Goal: Task Accomplishment & Management: Complete application form

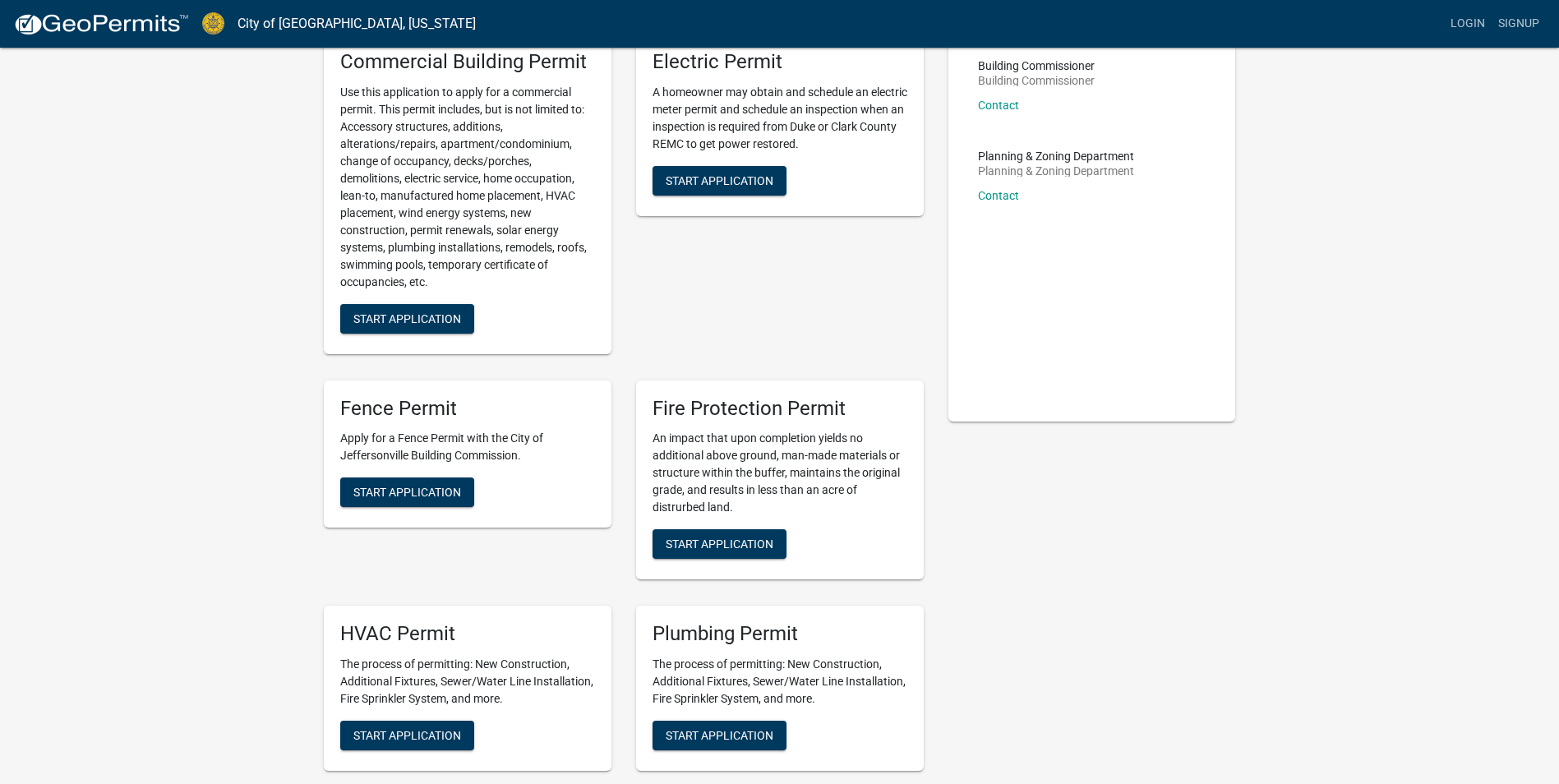
scroll to position [246, 0]
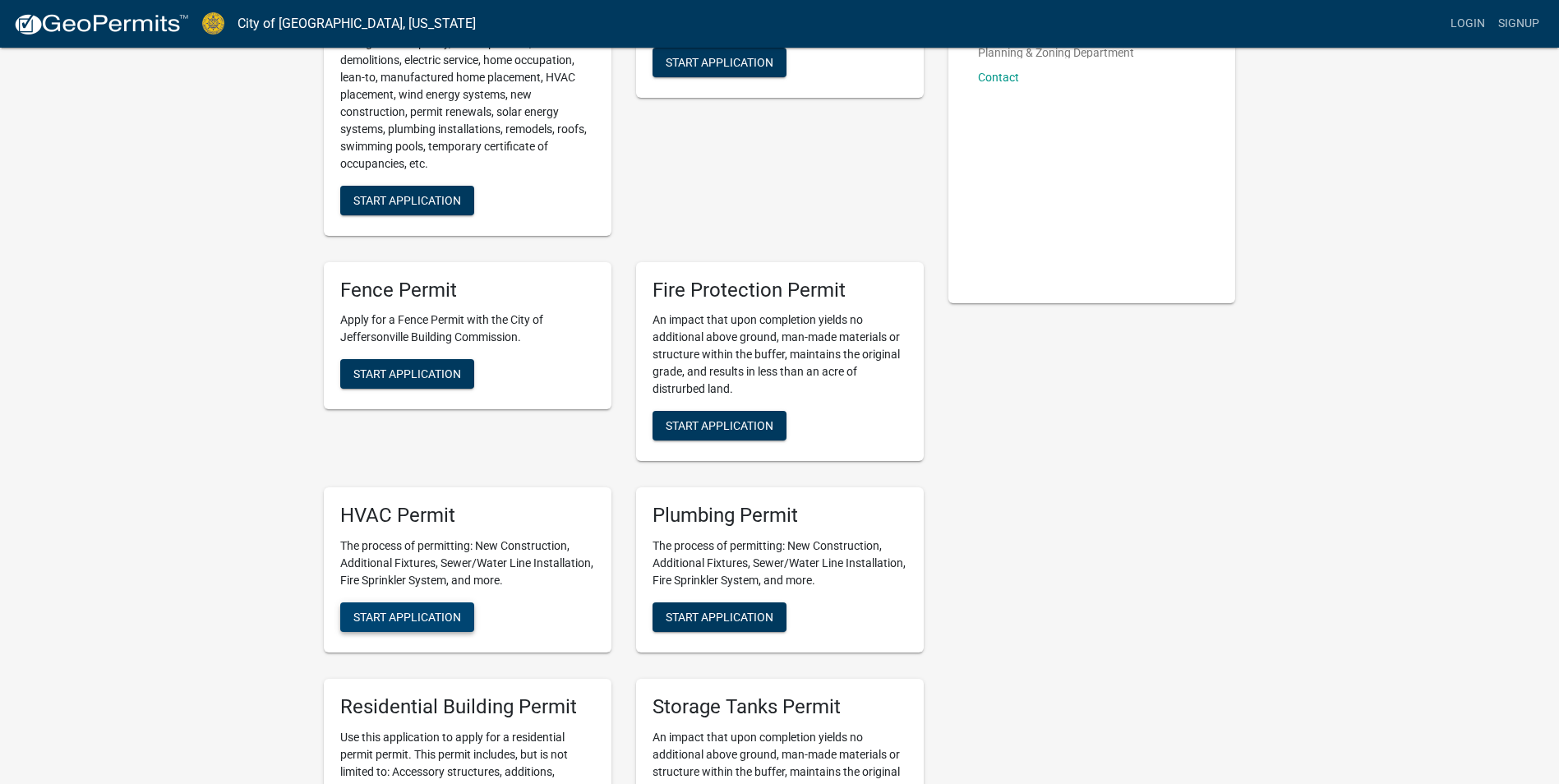
click at [390, 611] on span "Start Application" at bounding box center [407, 617] width 108 height 14
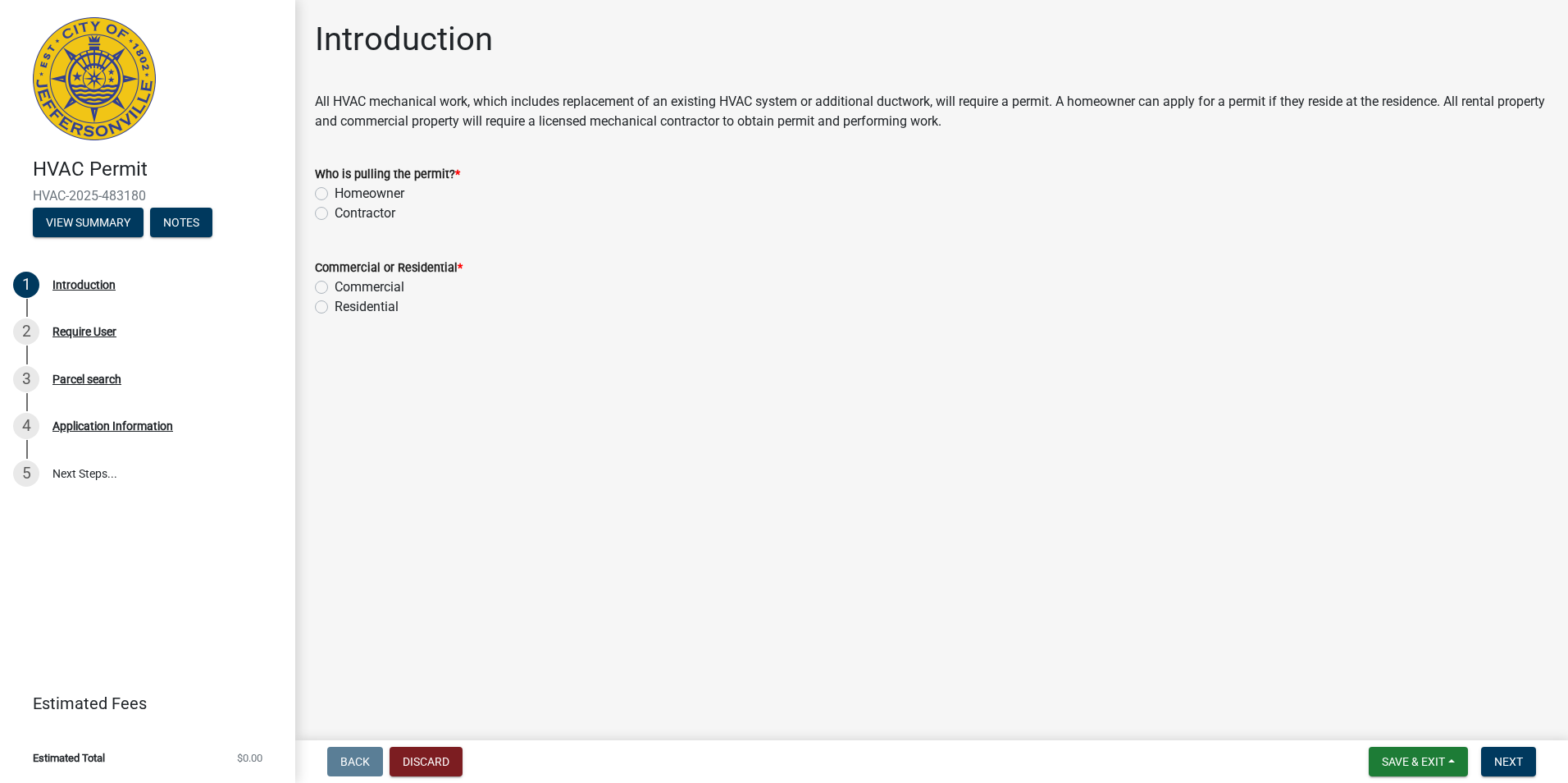
click at [335, 216] on label "Contractor" at bounding box center [365, 213] width 60 height 20
click at [335, 214] on input "Contractor" at bounding box center [340, 209] width 11 height 11
radio input "true"
click at [335, 287] on label "Commercial" at bounding box center [369, 287] width 70 height 20
click at [335, 287] on input "Commercial" at bounding box center [340, 283] width 11 height 11
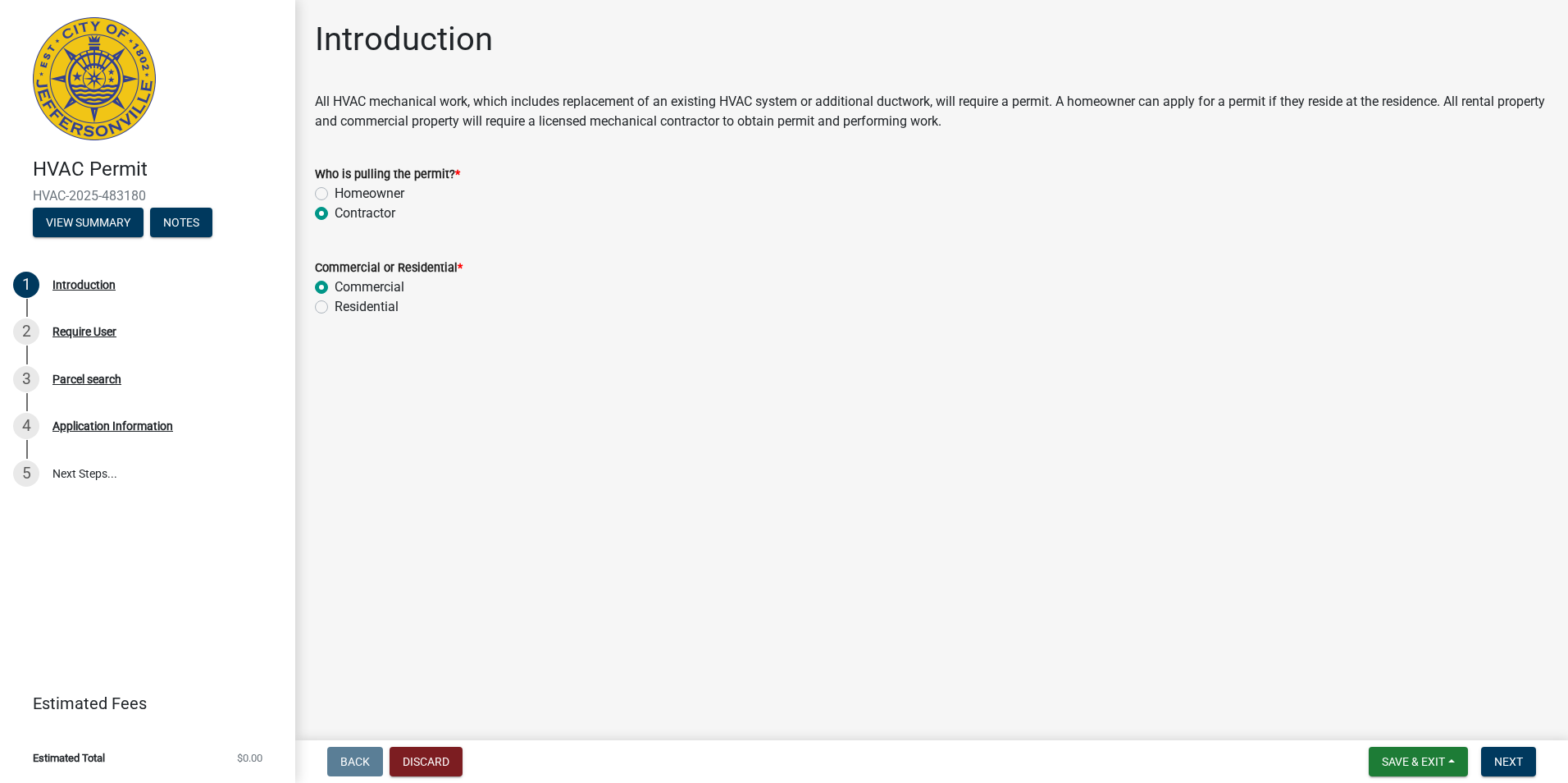
radio input "true"
click at [1513, 766] on span "Next" at bounding box center [1508, 761] width 29 height 14
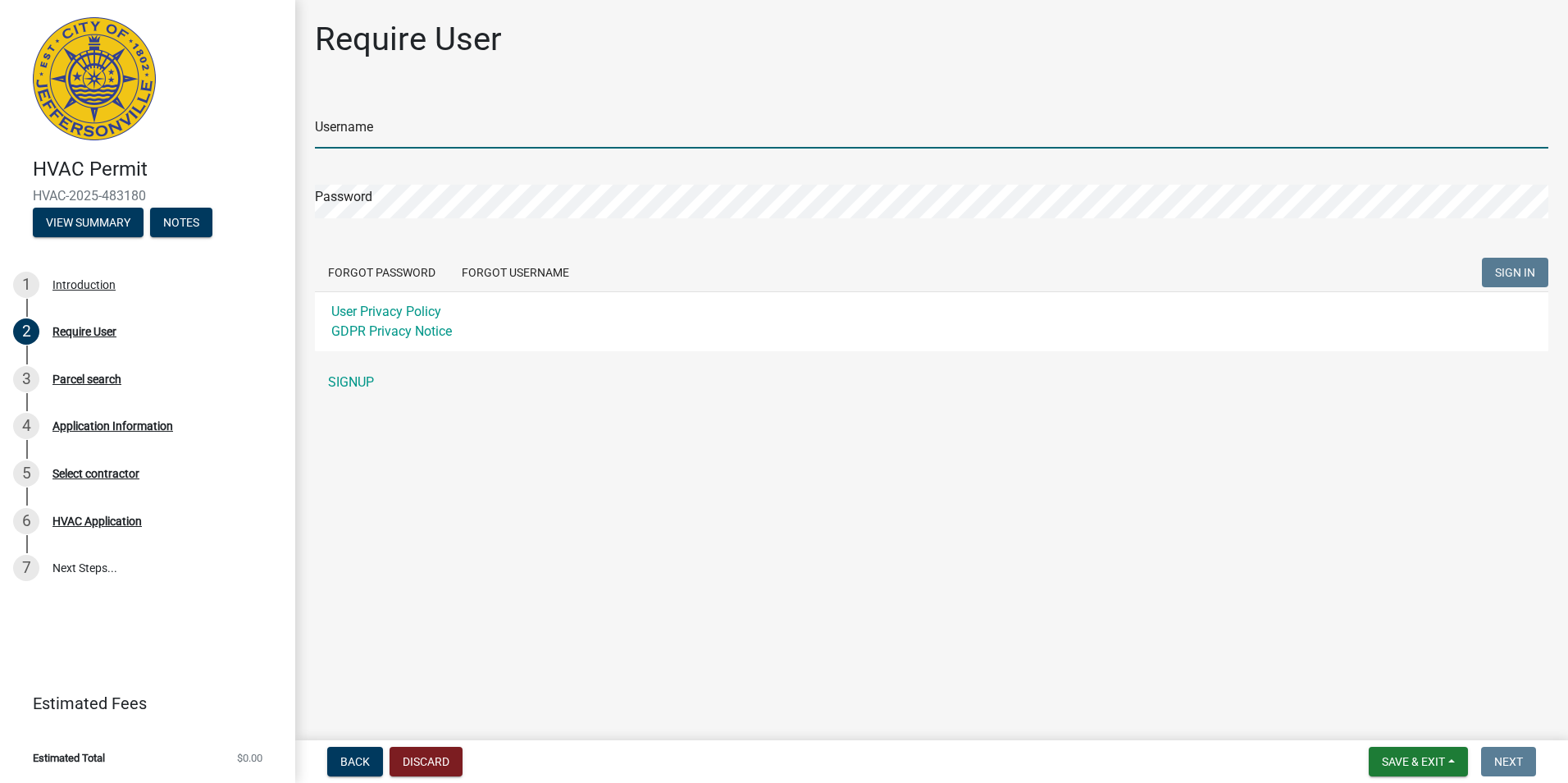
click at [413, 135] on input "Username" at bounding box center [932, 131] width 1233 height 33
type input "IKE1"
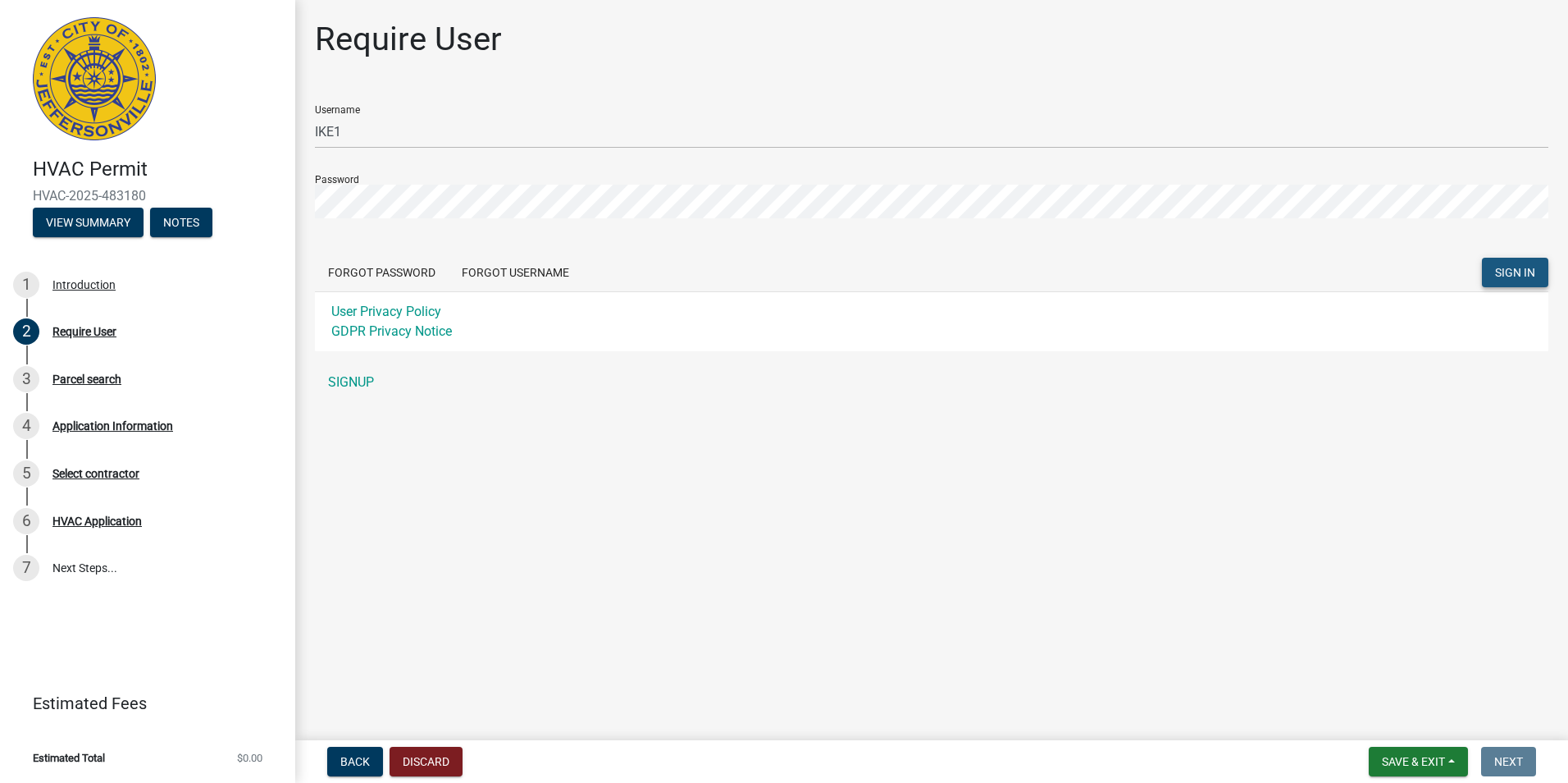
click at [1533, 266] on span "SIGN IN" at bounding box center [1515, 272] width 41 height 14
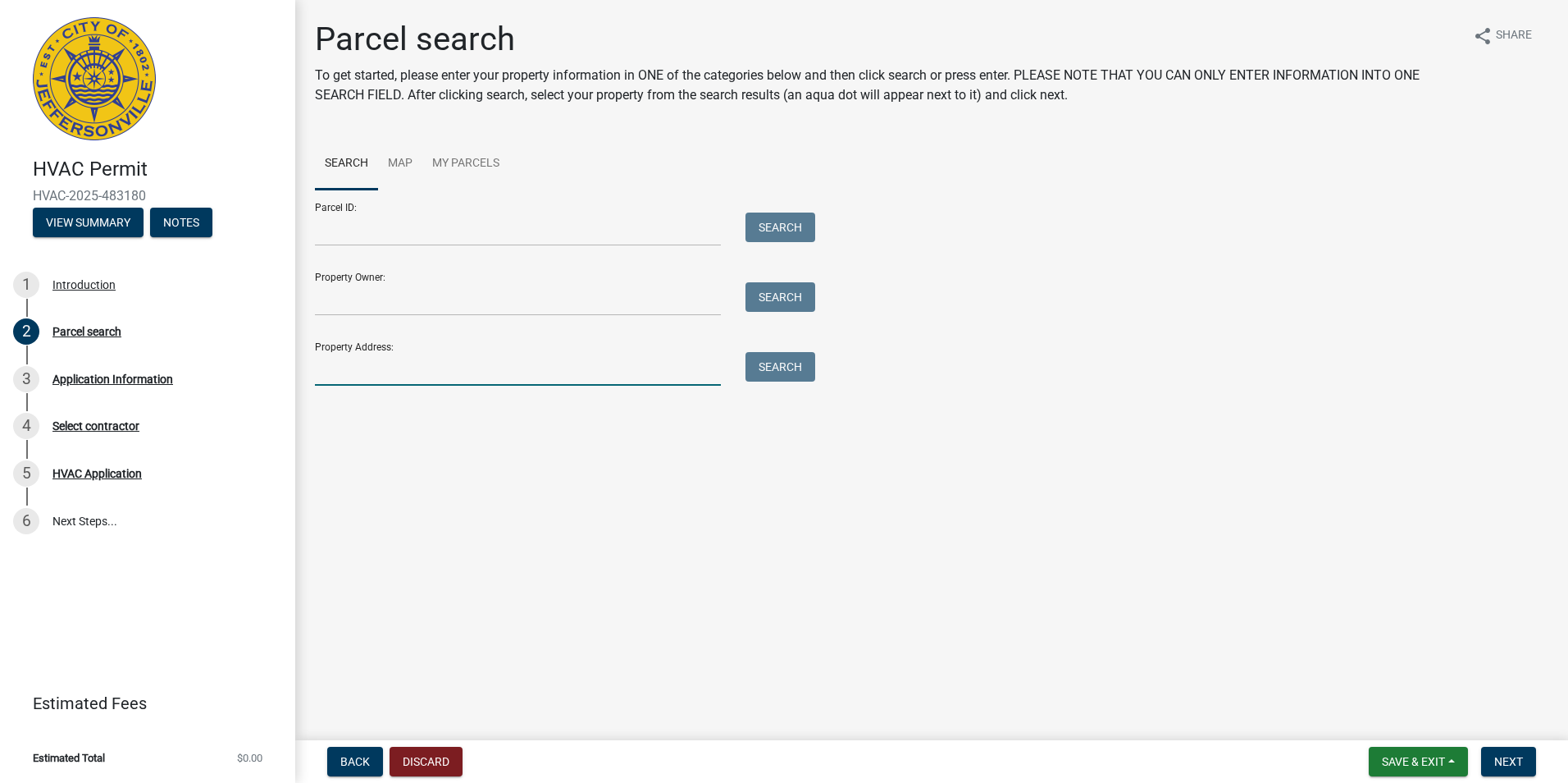
click at [344, 359] on input "Property Address:" at bounding box center [518, 368] width 406 height 33
click at [357, 364] on input "[STREET_ADDRESS]" at bounding box center [518, 368] width 406 height 33
type input "[STREET_ADDRESS]"
click at [774, 374] on button "Search" at bounding box center [780, 367] width 70 height 30
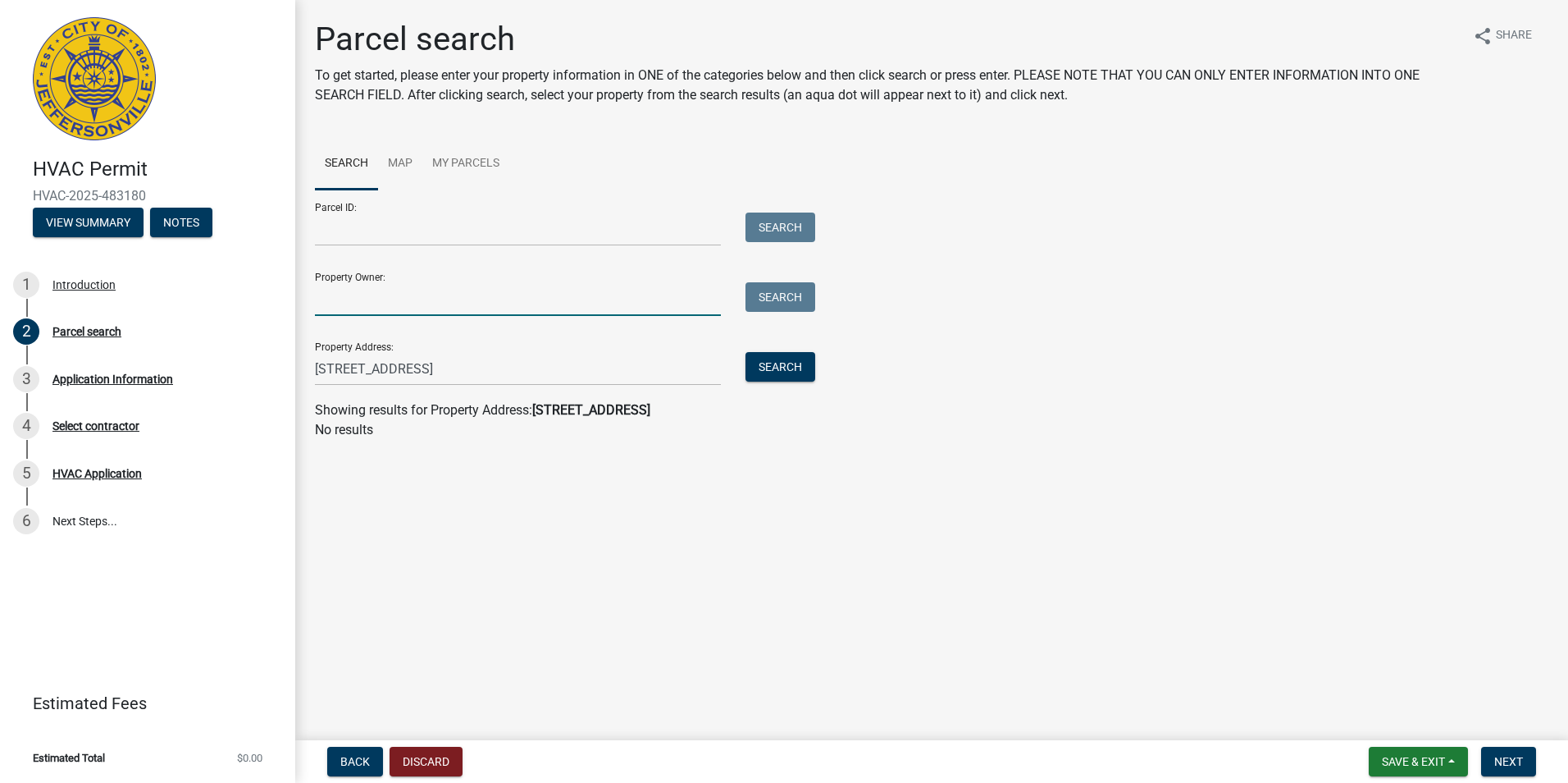
click at [416, 301] on input "Property Owner:" at bounding box center [518, 298] width 406 height 33
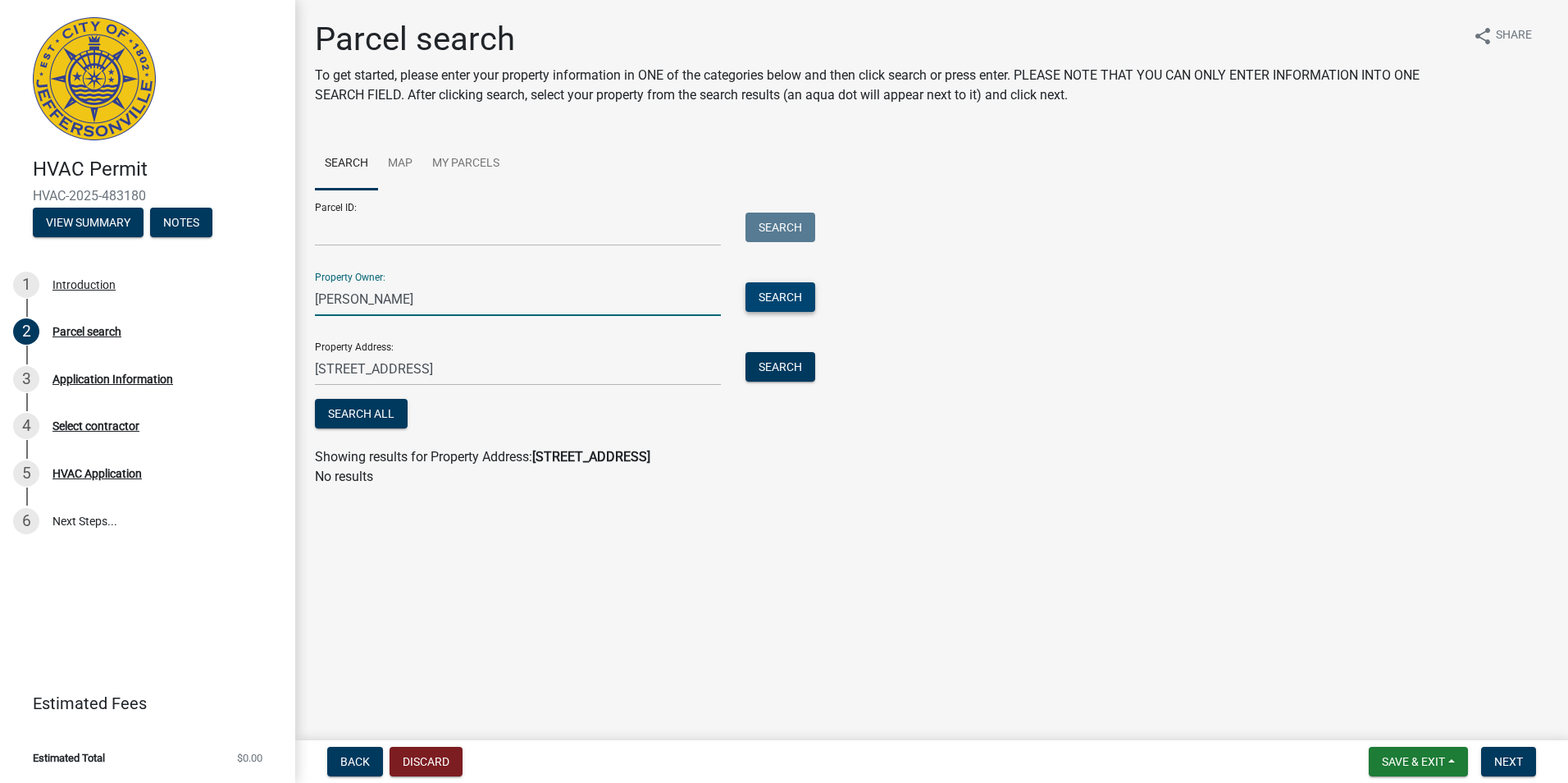
type input "[PERSON_NAME]"
click at [800, 296] on button "Search" at bounding box center [780, 296] width 70 height 30
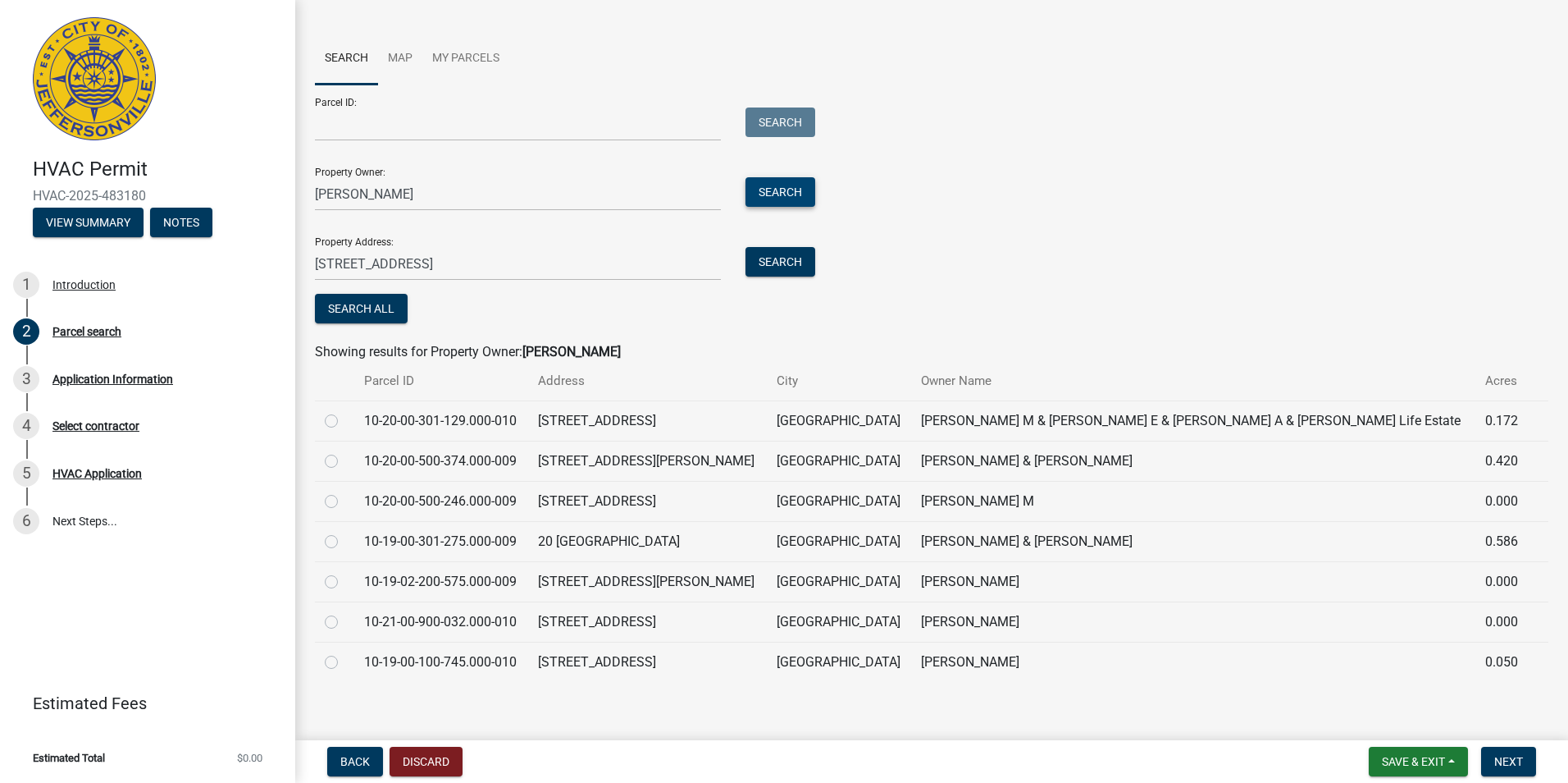
scroll to position [117, 0]
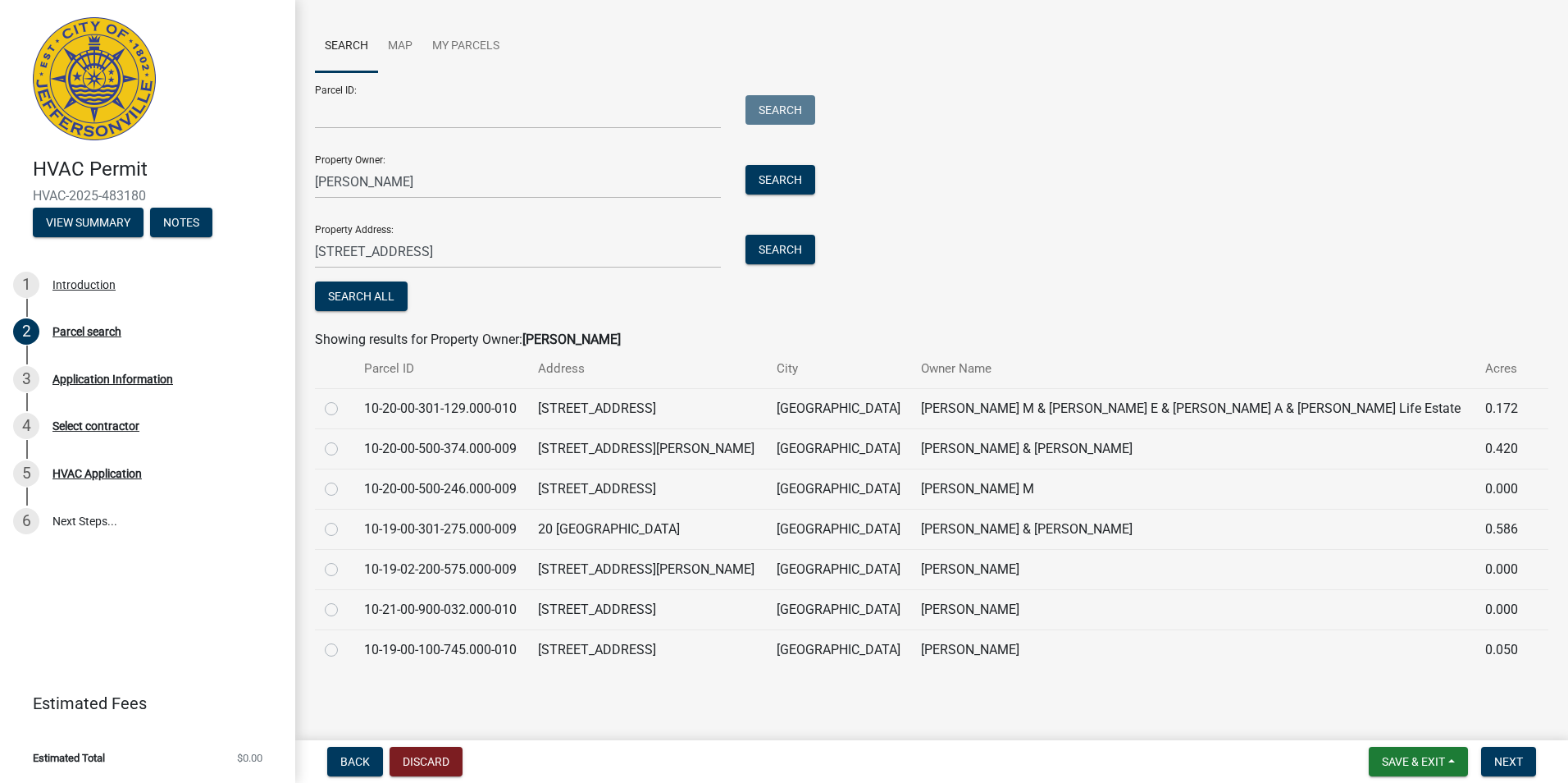
click at [344, 639] on label at bounding box center [344, 639] width 0 height 0
click at [344, 648] on input "radio" at bounding box center [349, 645] width 11 height 11
radio input "true"
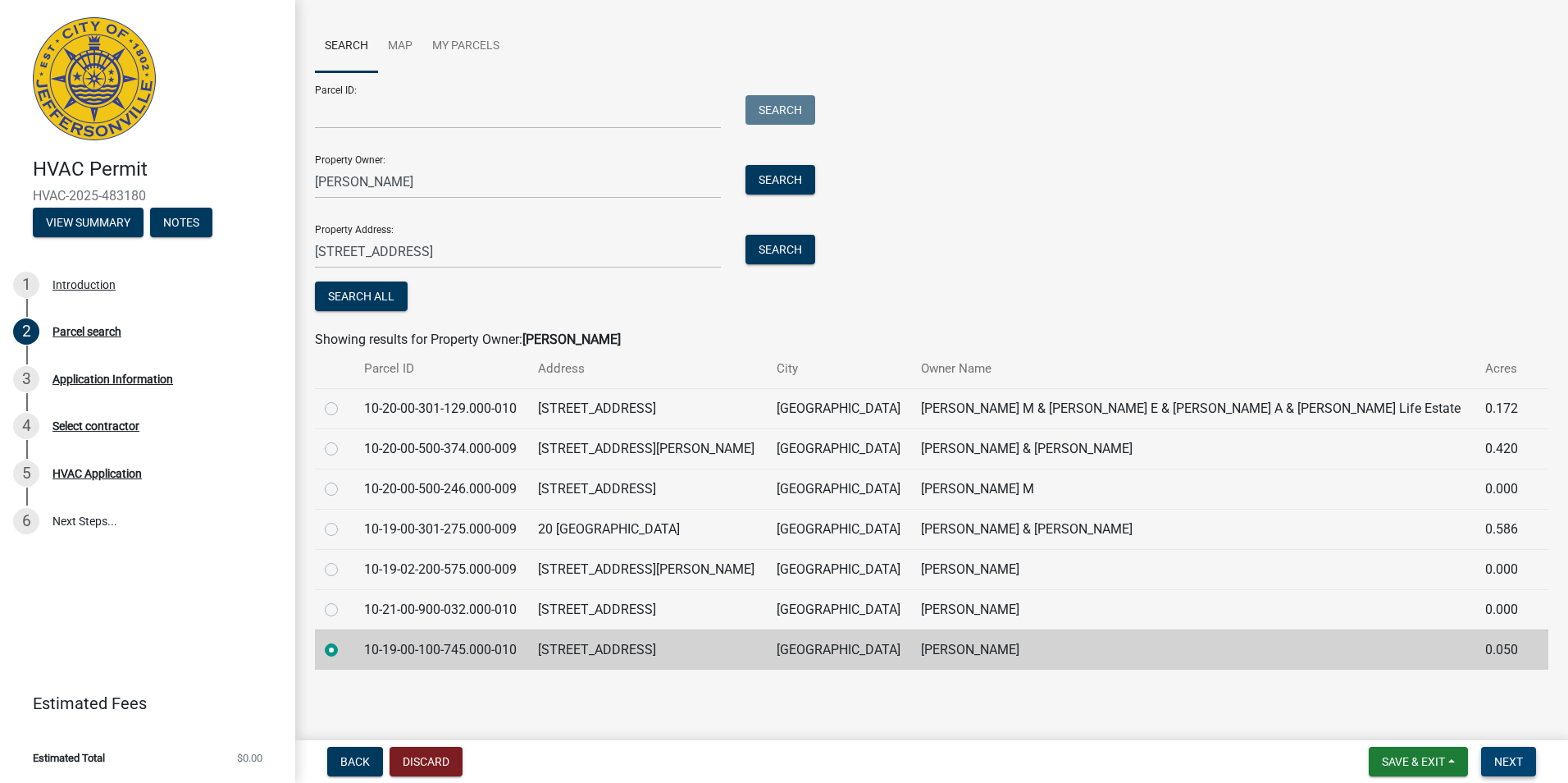
click at [1508, 758] on span "Next" at bounding box center [1508, 761] width 29 height 14
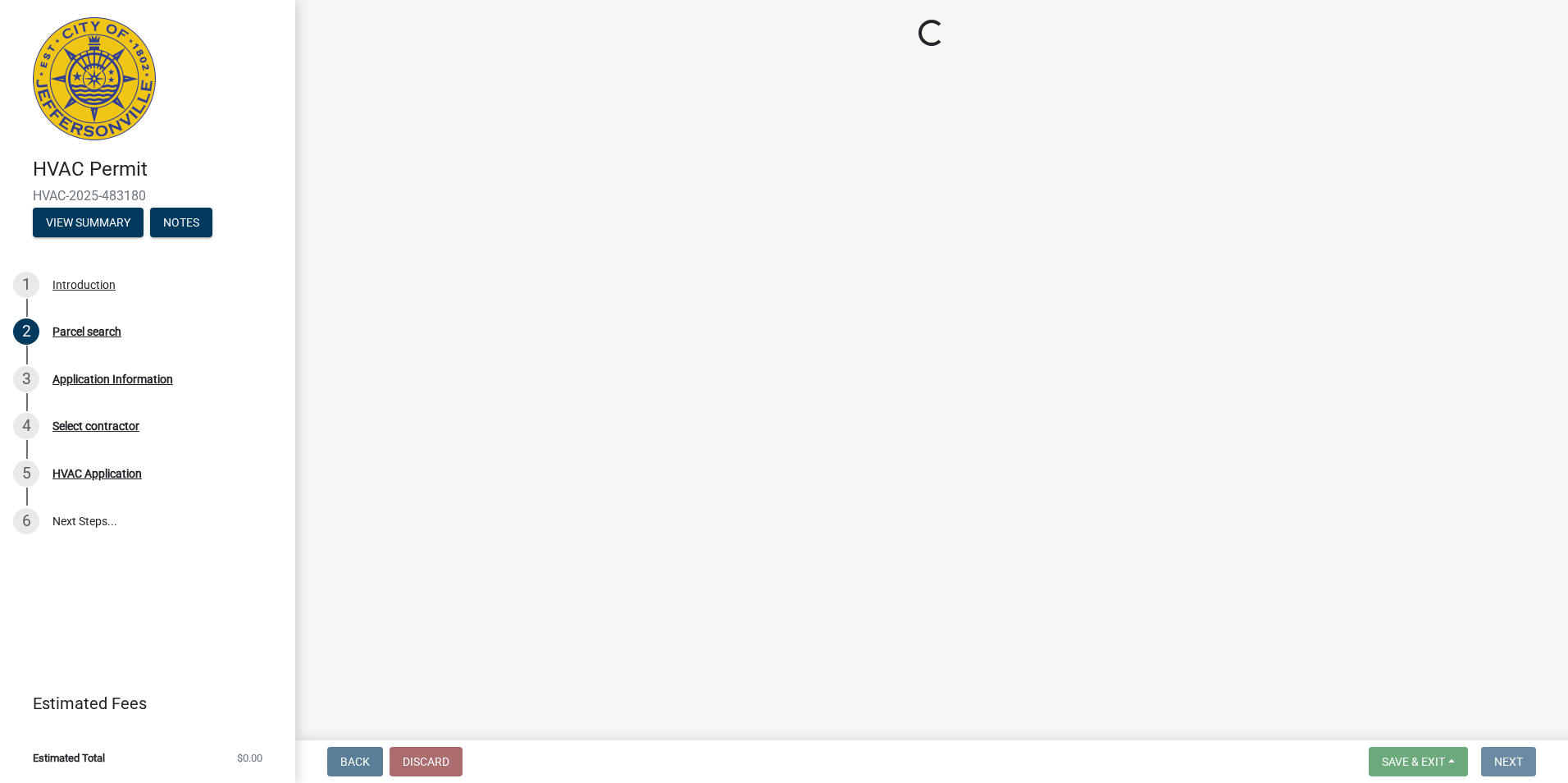
scroll to position [0, 0]
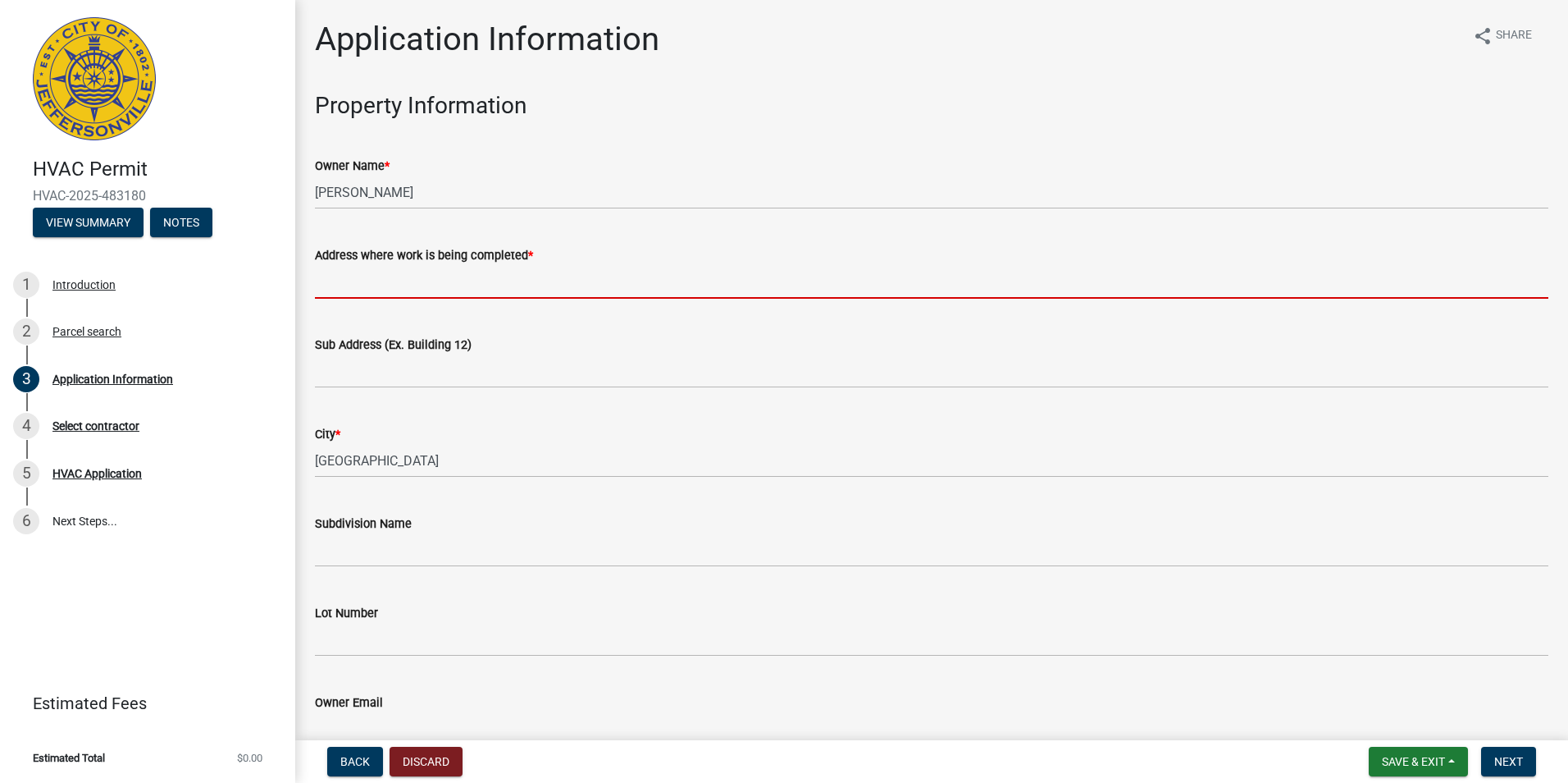
click at [342, 274] on input "Address where work is being completed *" at bounding box center [932, 281] width 1233 height 33
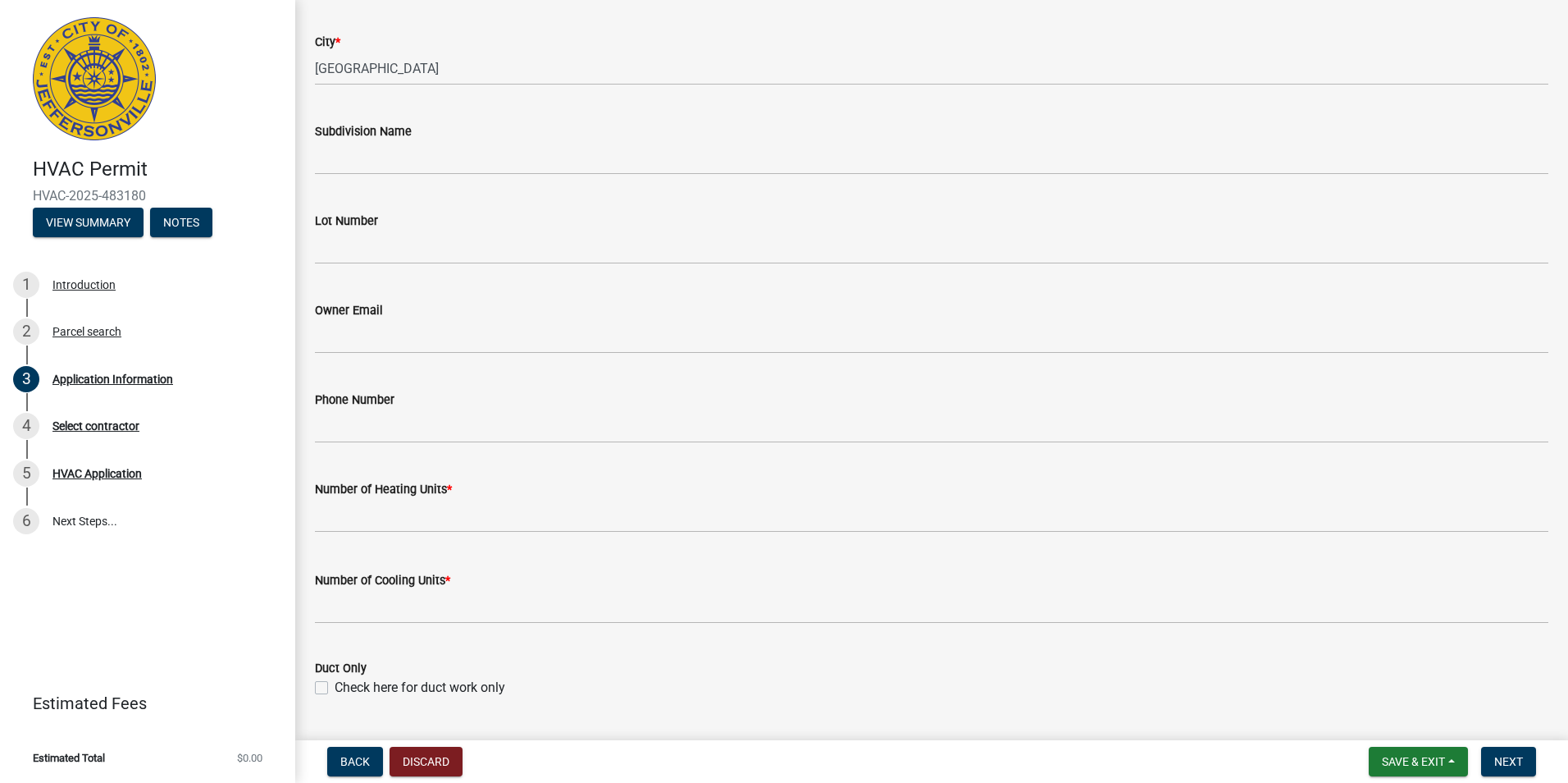
scroll to position [410, 0]
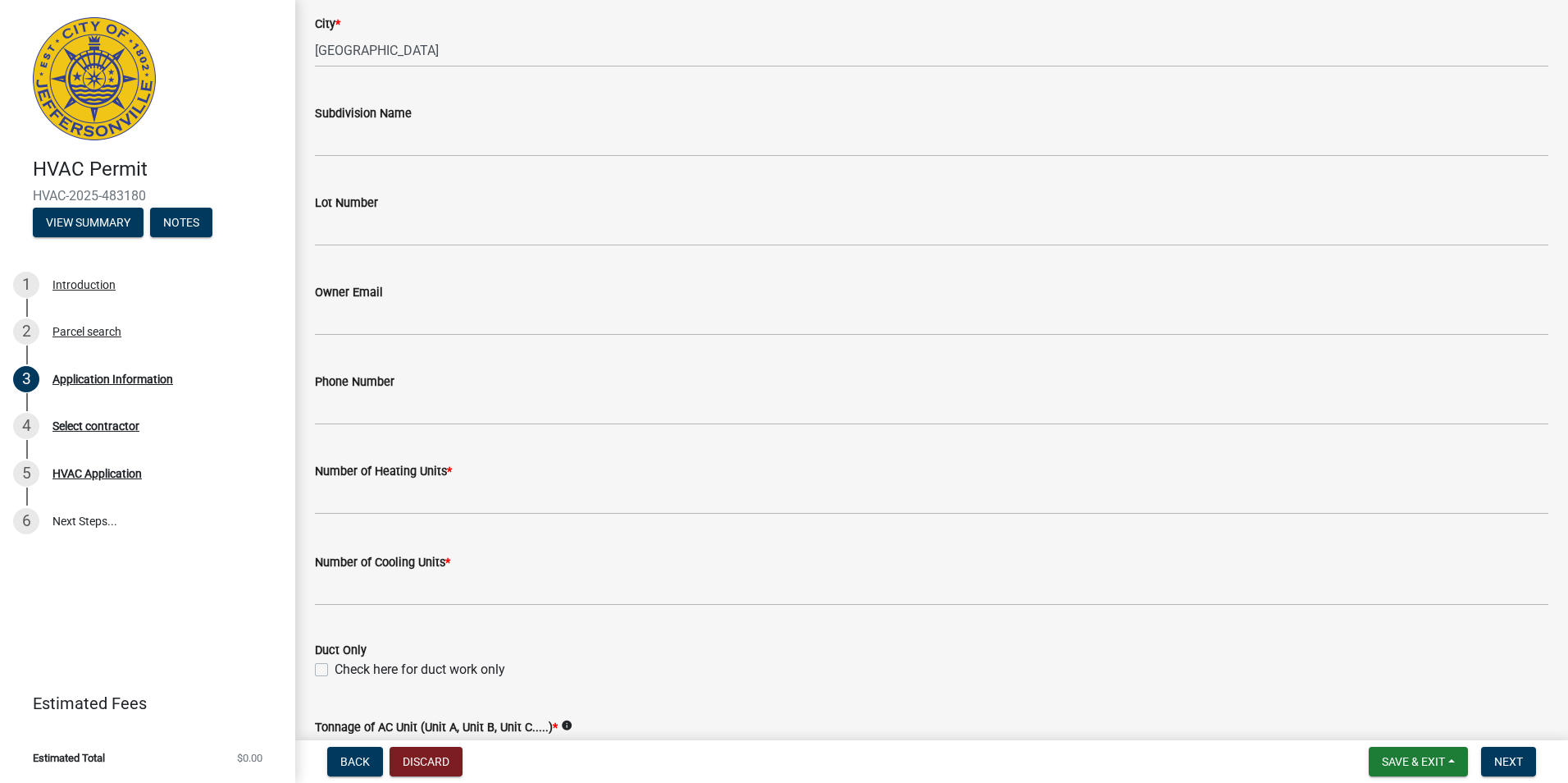
type input "[STREET_ADDRESS]"
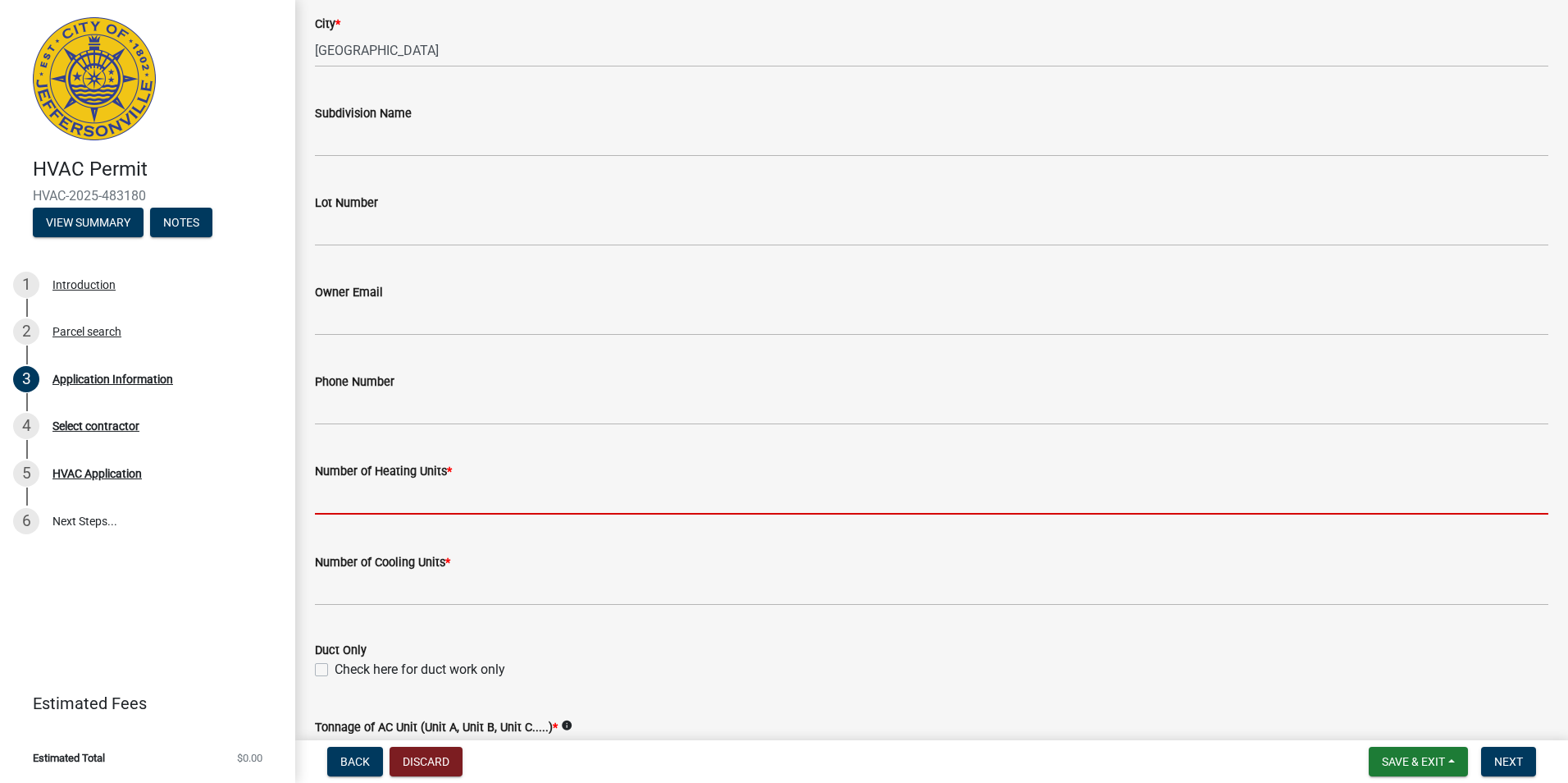
click at [363, 498] on input "text" at bounding box center [932, 497] width 1233 height 33
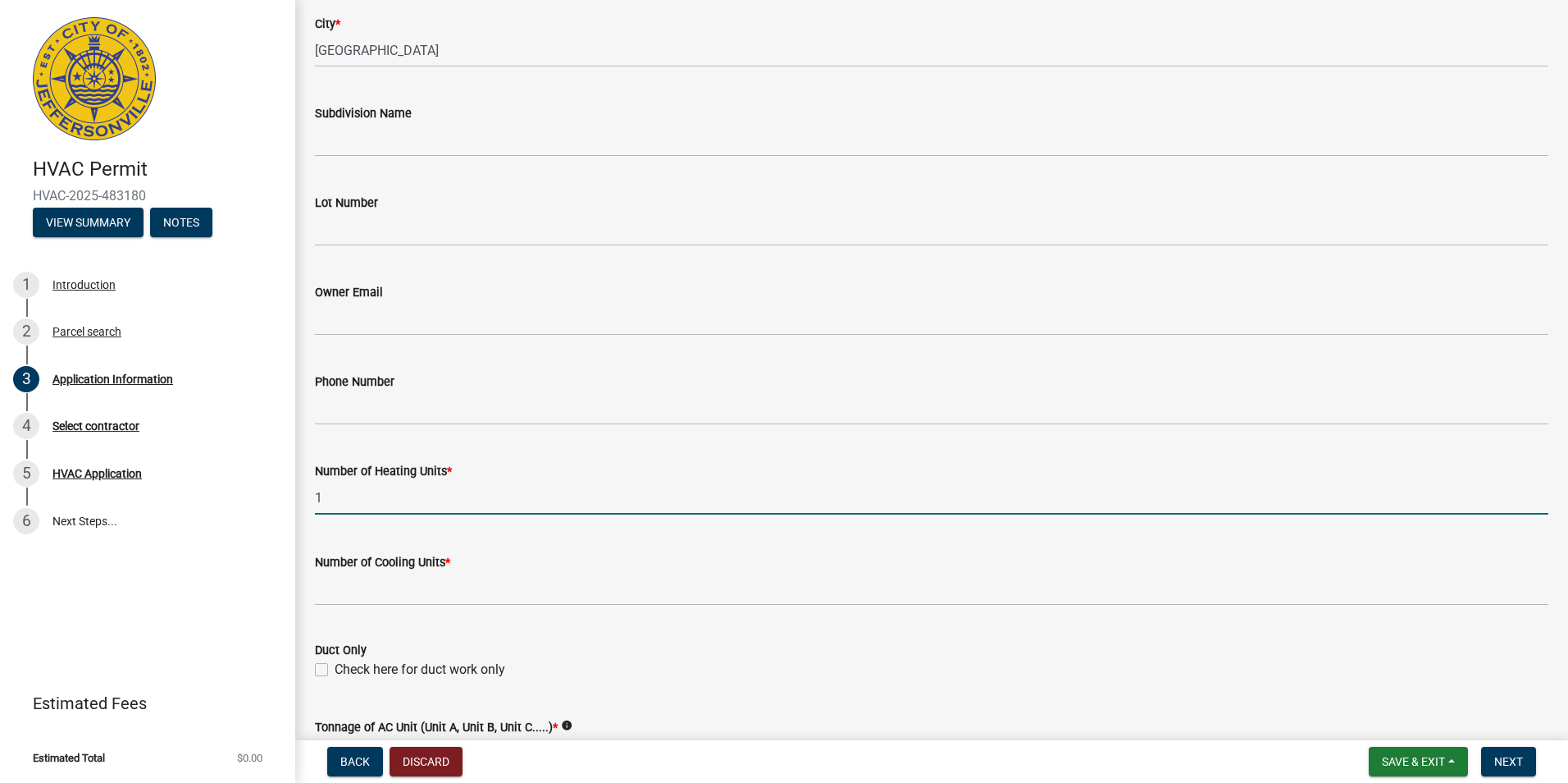
type input "1"
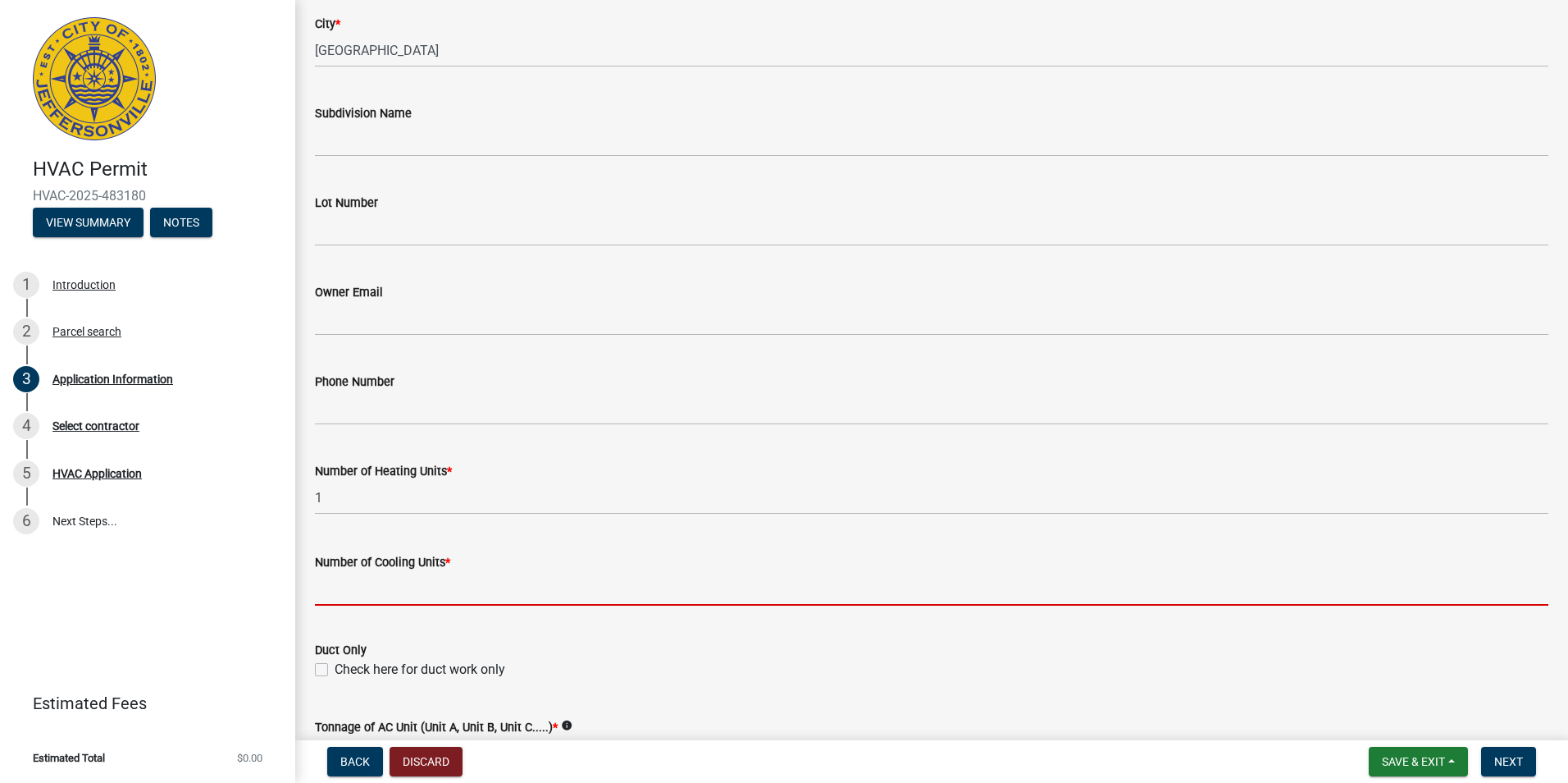
click at [352, 579] on input "text" at bounding box center [932, 588] width 1233 height 33
type input "1"
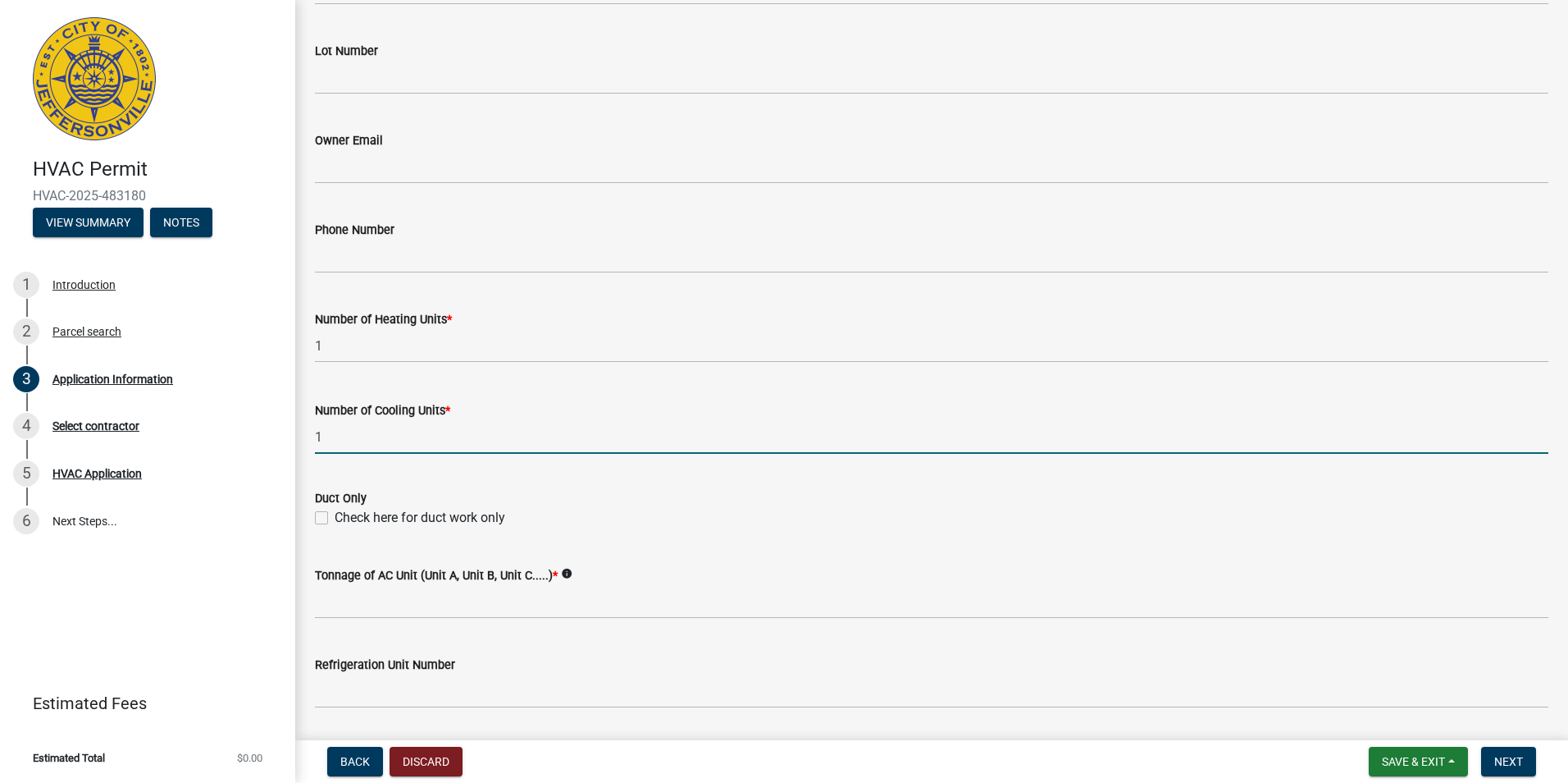
scroll to position [574, 0]
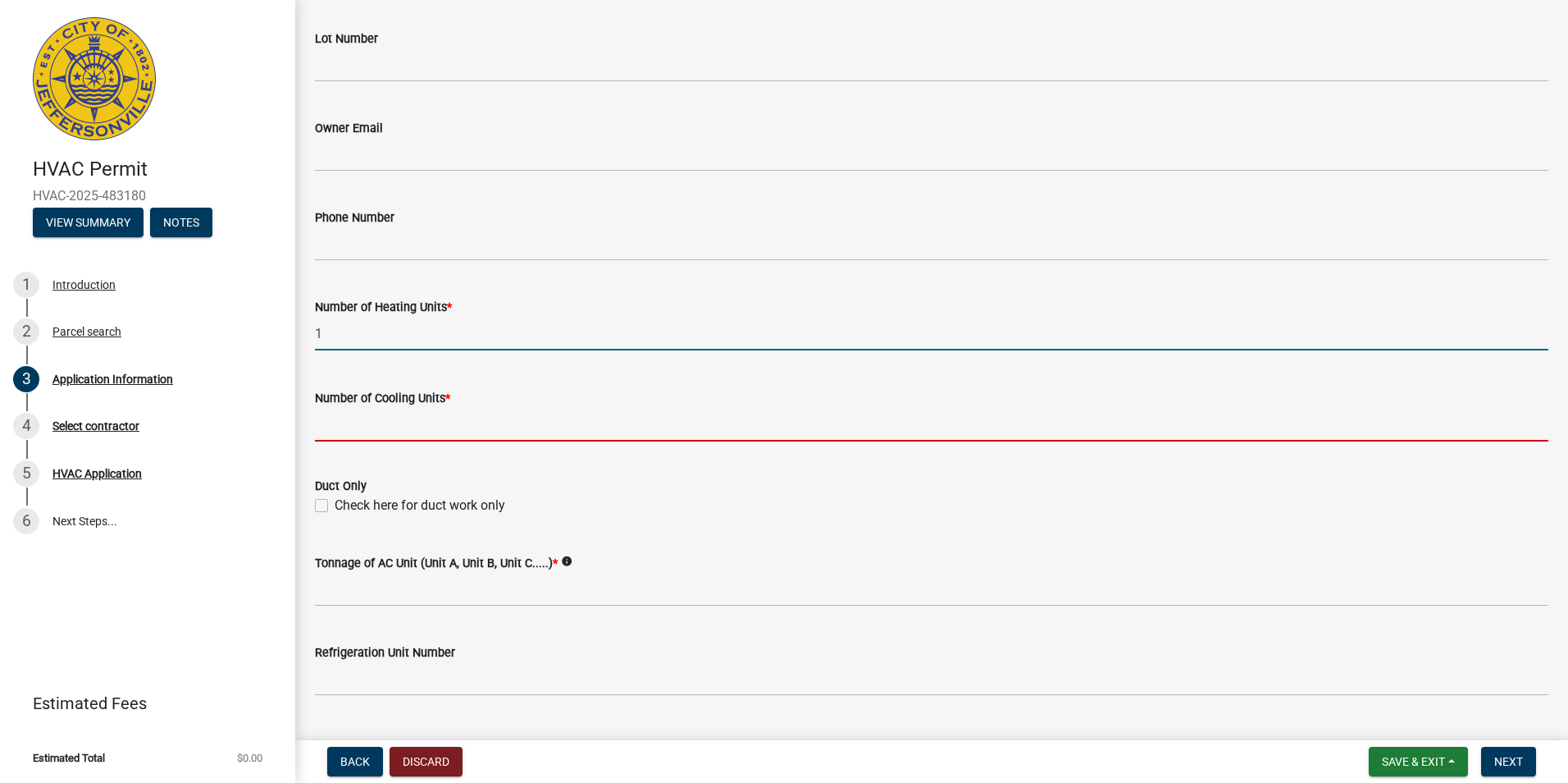
click at [336, 339] on input "1" at bounding box center [932, 333] width 1233 height 33
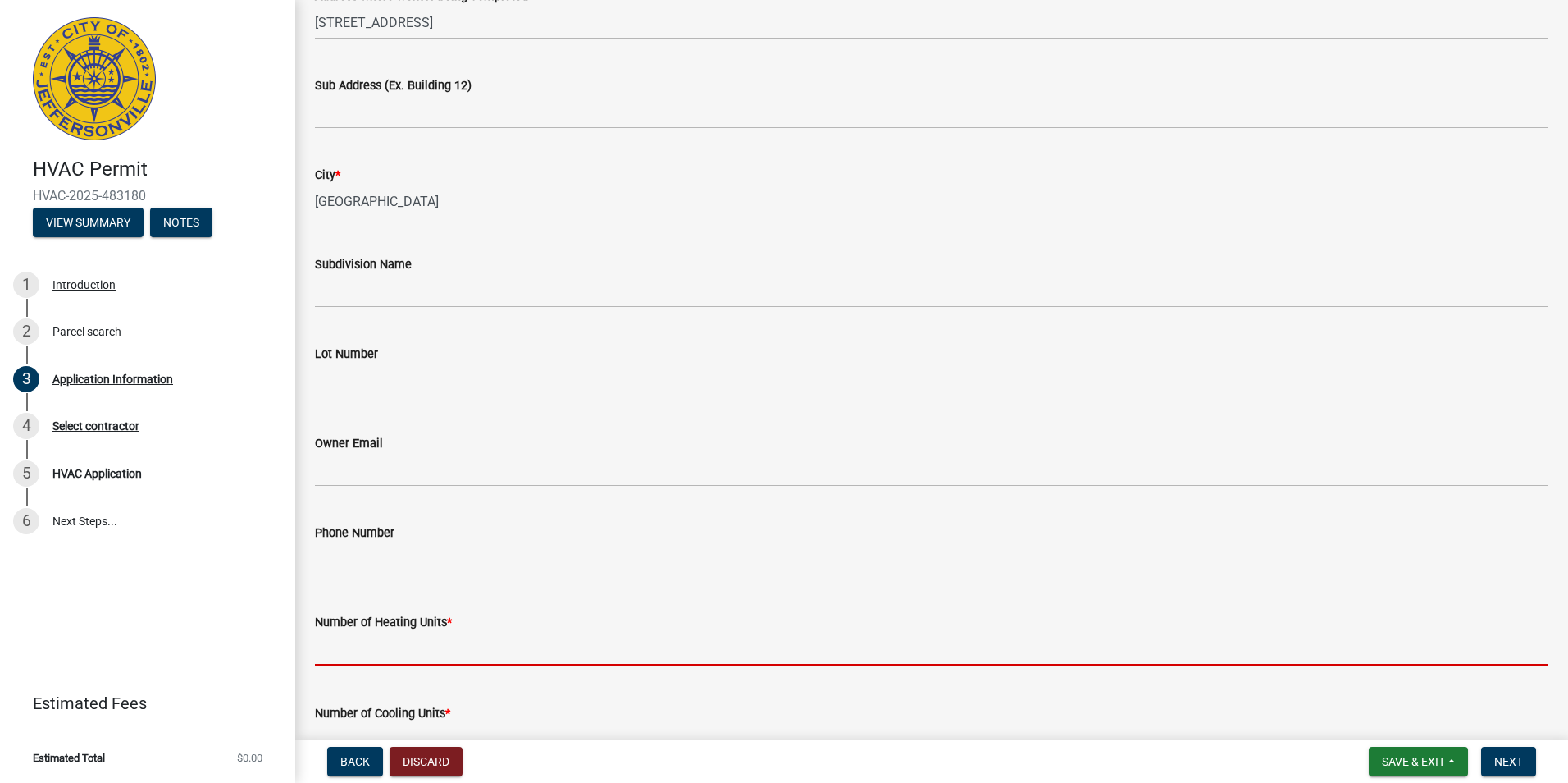
scroll to position [246, 0]
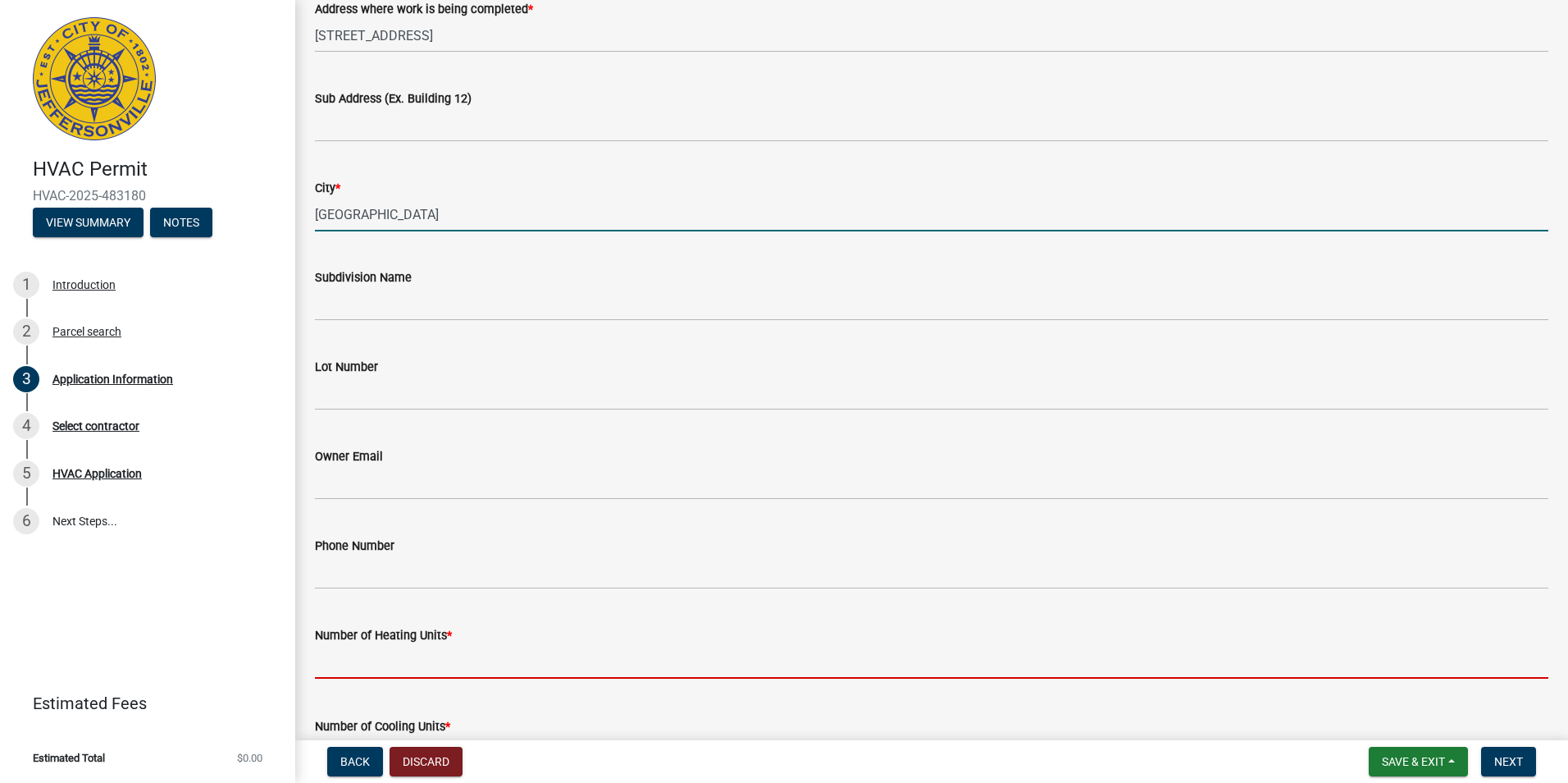
click at [478, 218] on input "[GEOGRAPHIC_DATA]" at bounding box center [932, 214] width 1233 height 33
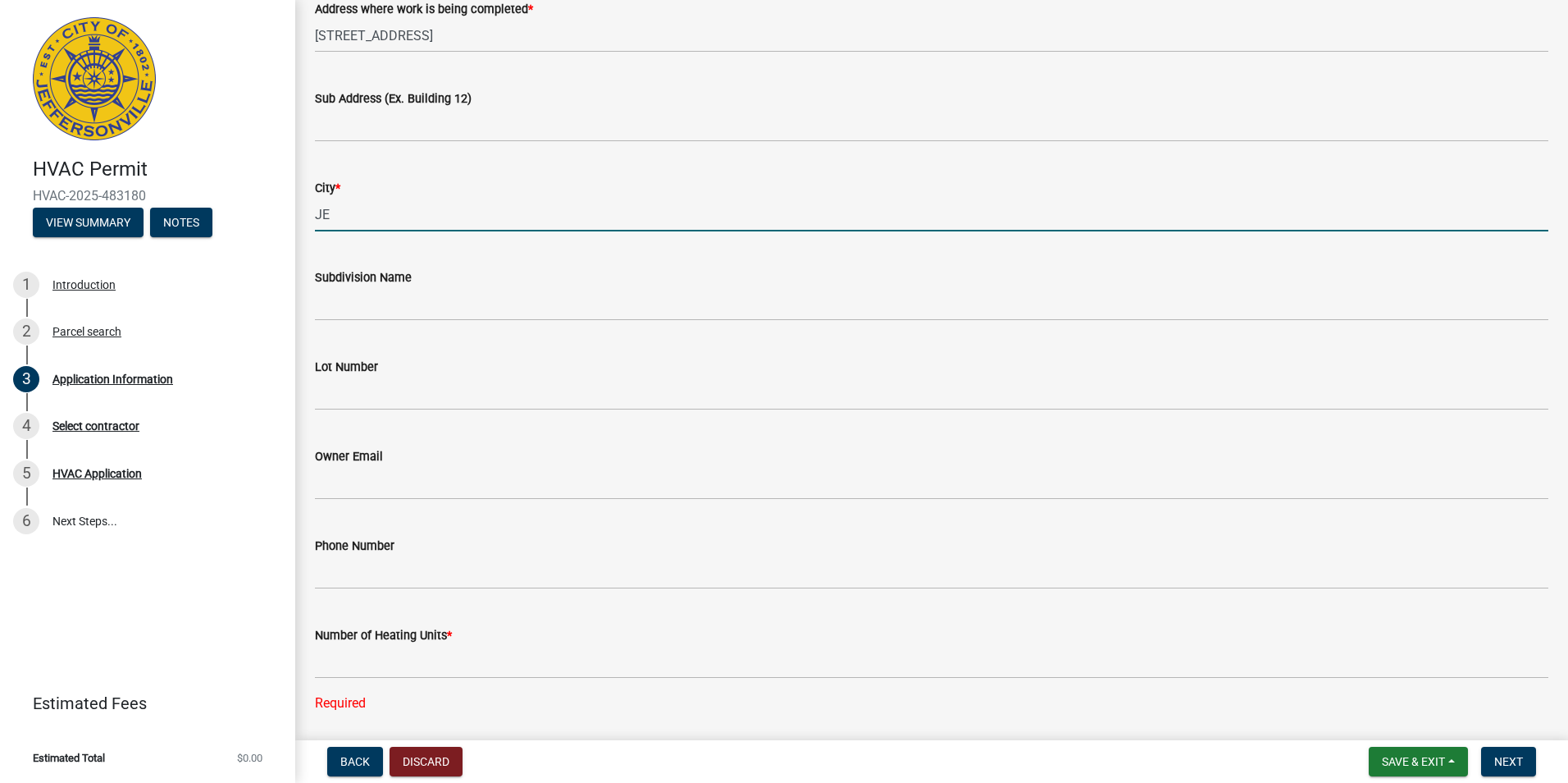
type input "J"
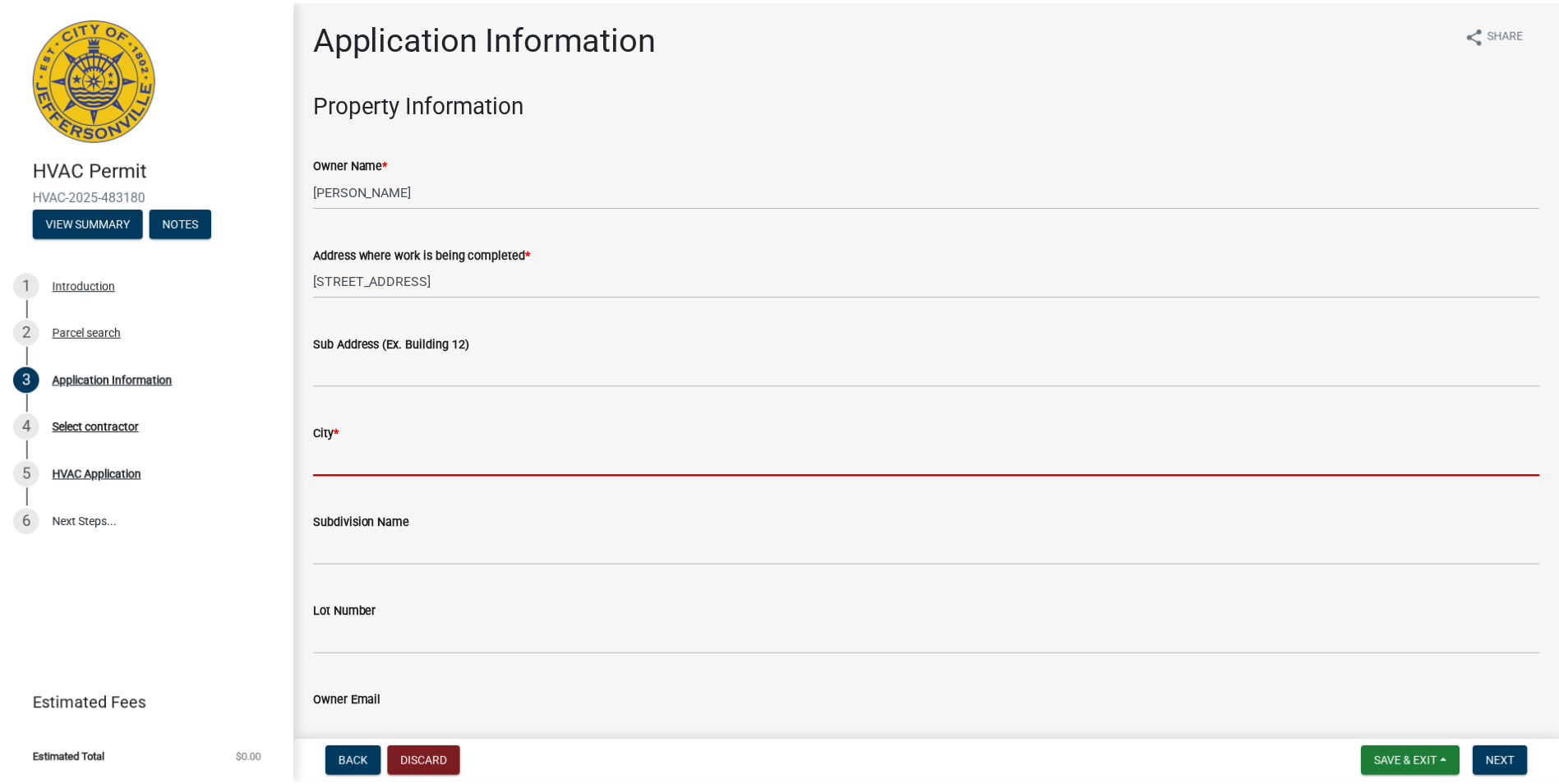
scroll to position [0, 0]
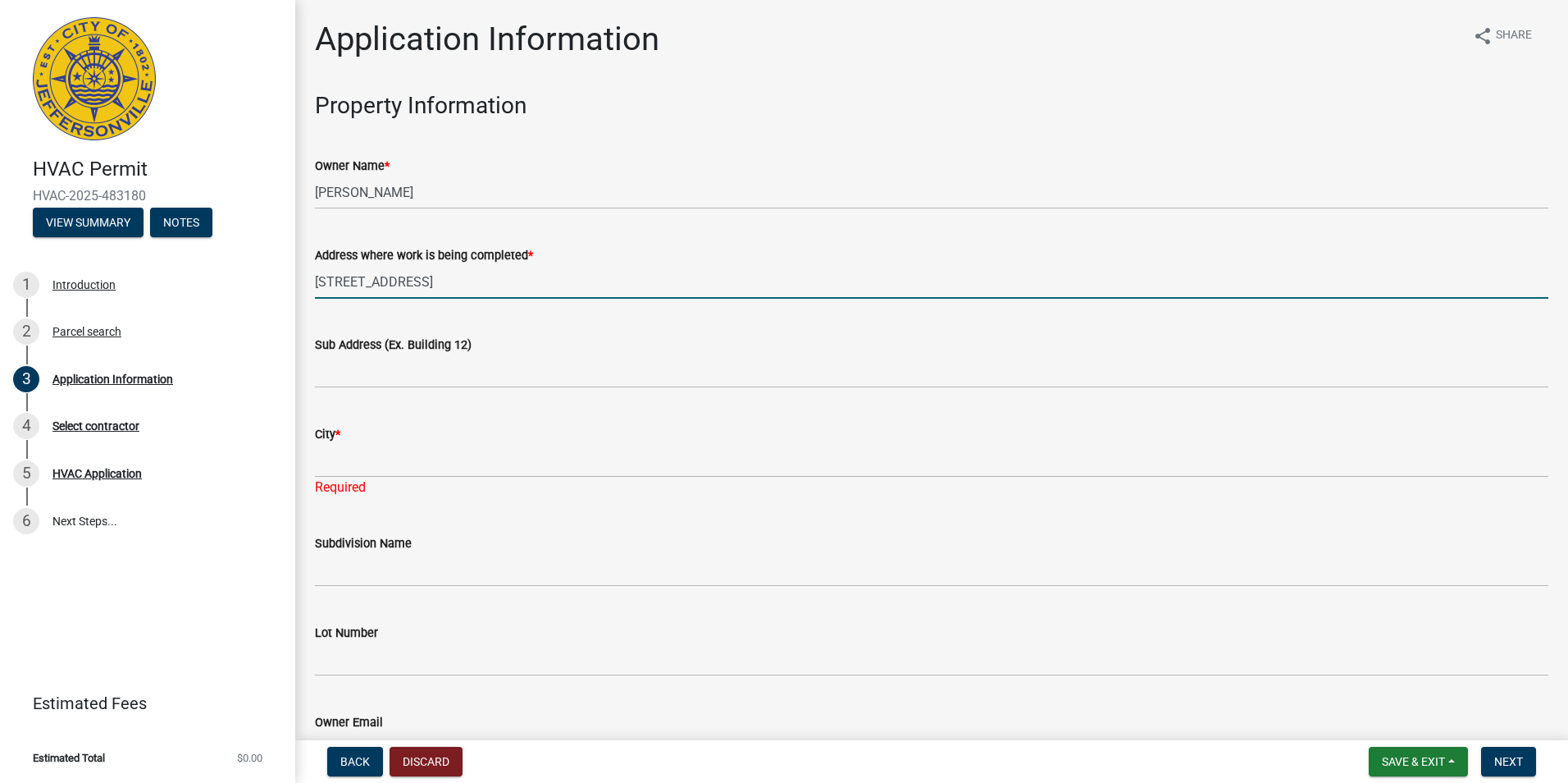
click at [444, 285] on input "[STREET_ADDRESS]" at bounding box center [932, 281] width 1233 height 33
type input "5"
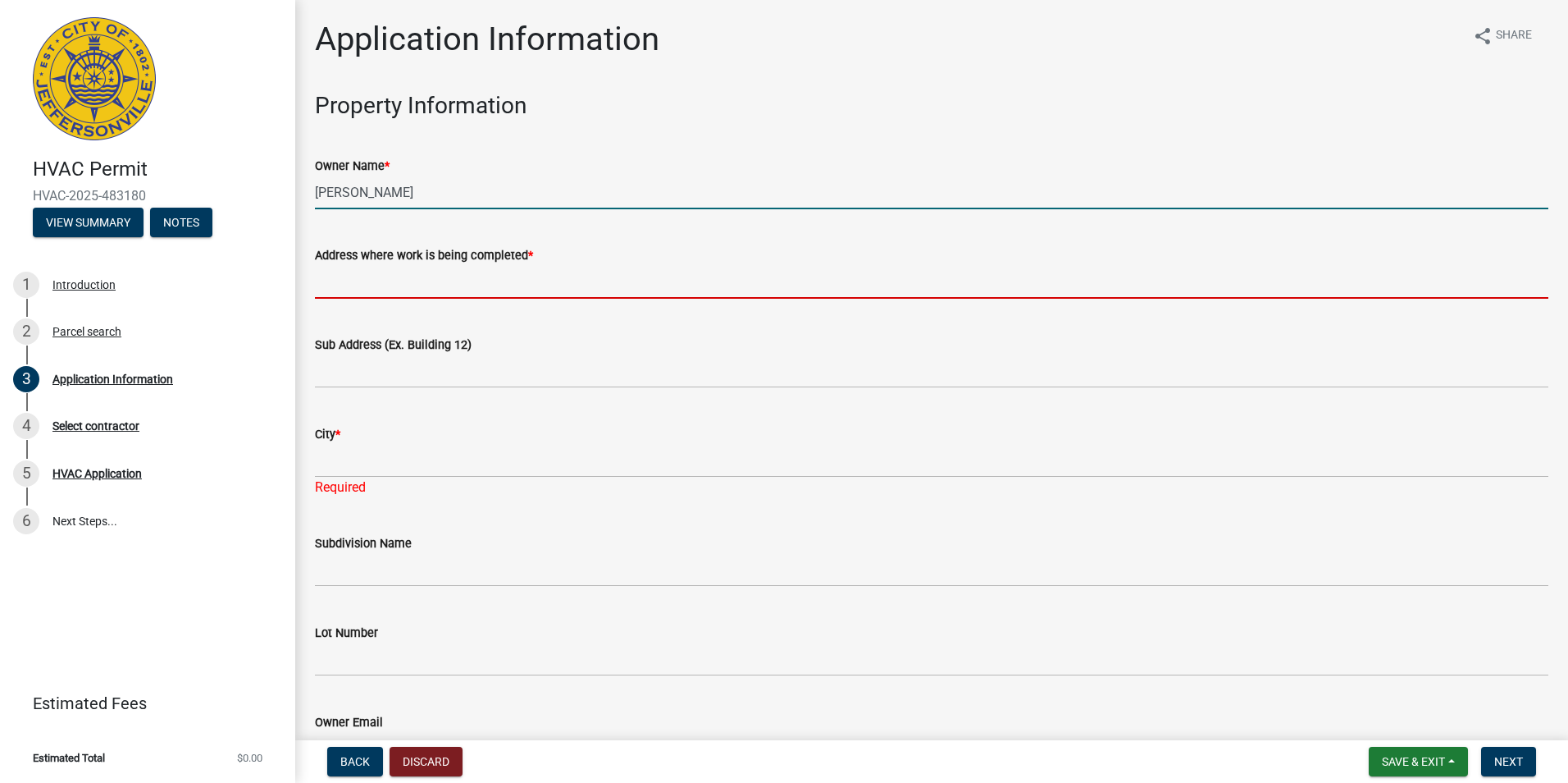
click at [444, 188] on input "[PERSON_NAME]" at bounding box center [932, 191] width 1233 height 33
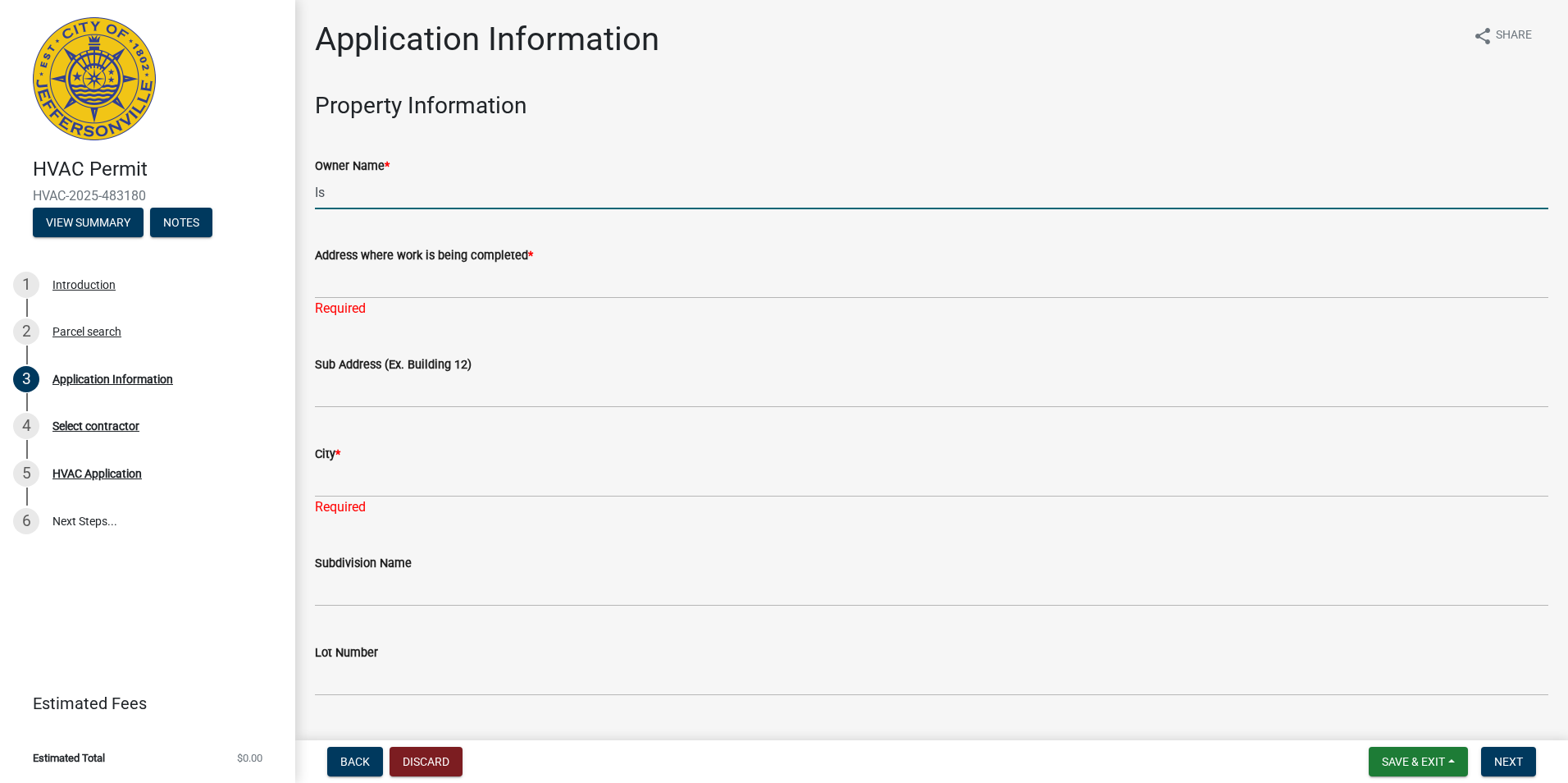
type input "I"
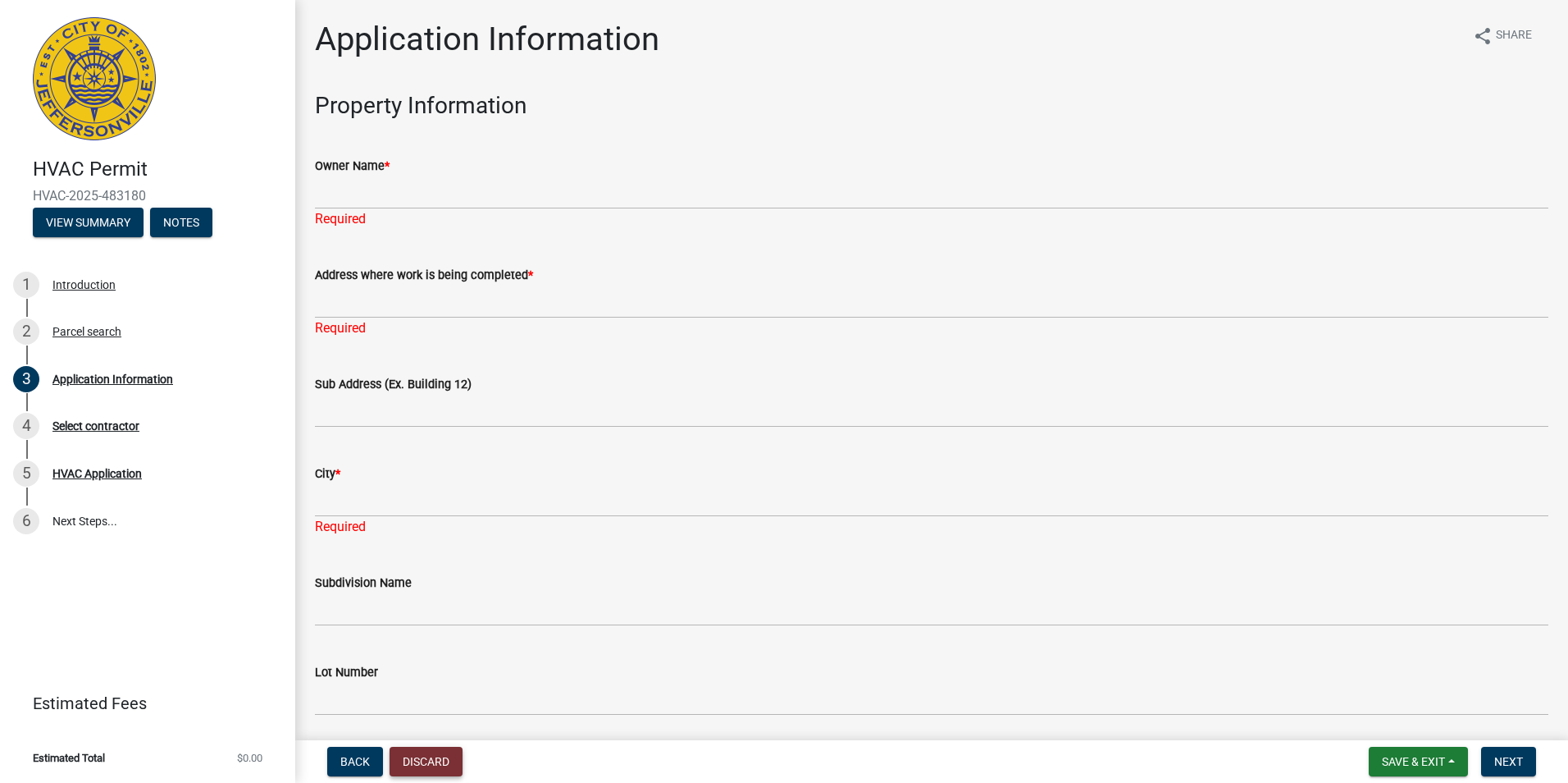
click at [425, 749] on button "Discard" at bounding box center [425, 761] width 73 height 30
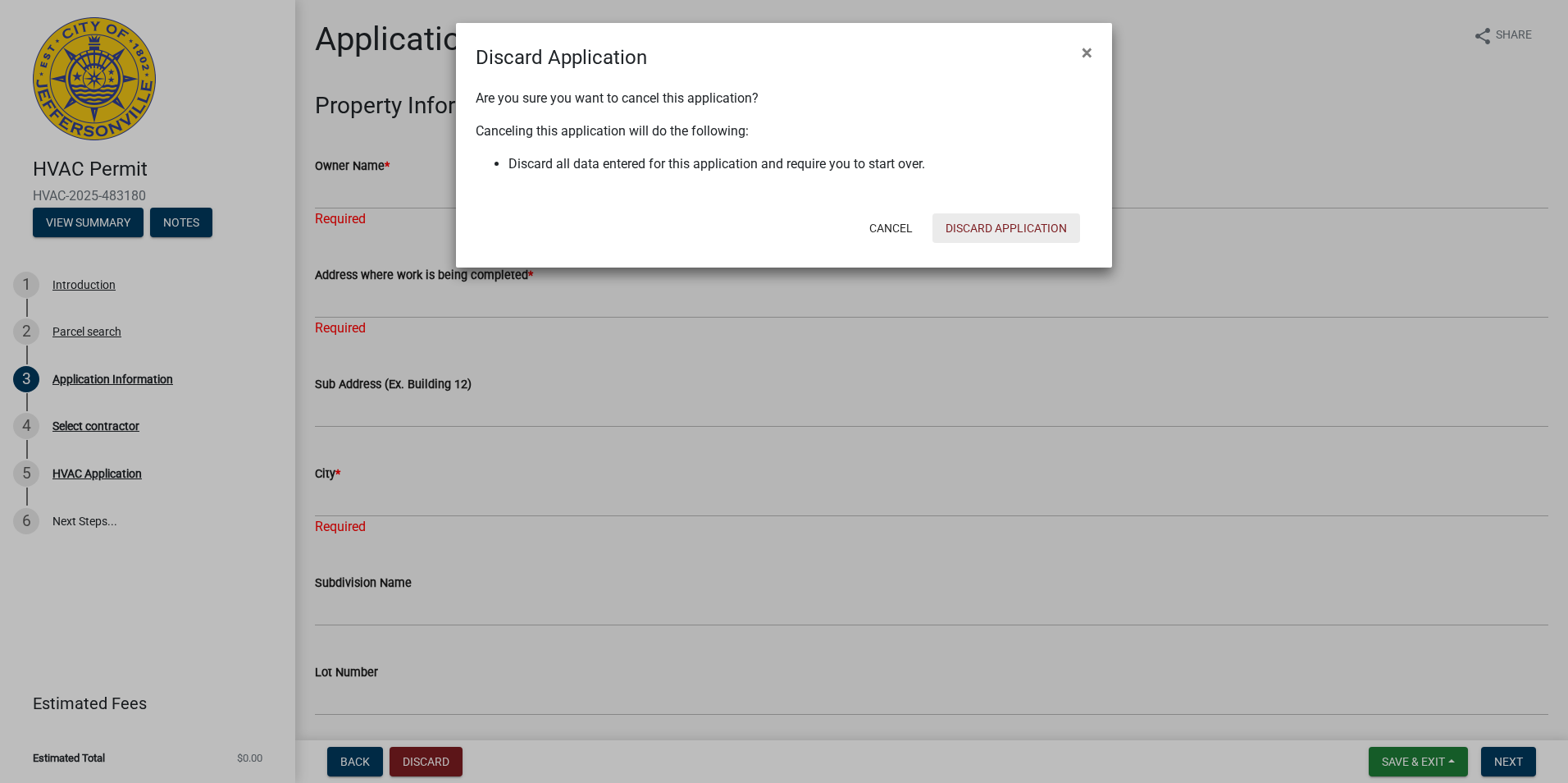
click at [982, 225] on button "Discard Application" at bounding box center [1006, 228] width 147 height 30
